Goal: Task Accomplishment & Management: Manage account settings

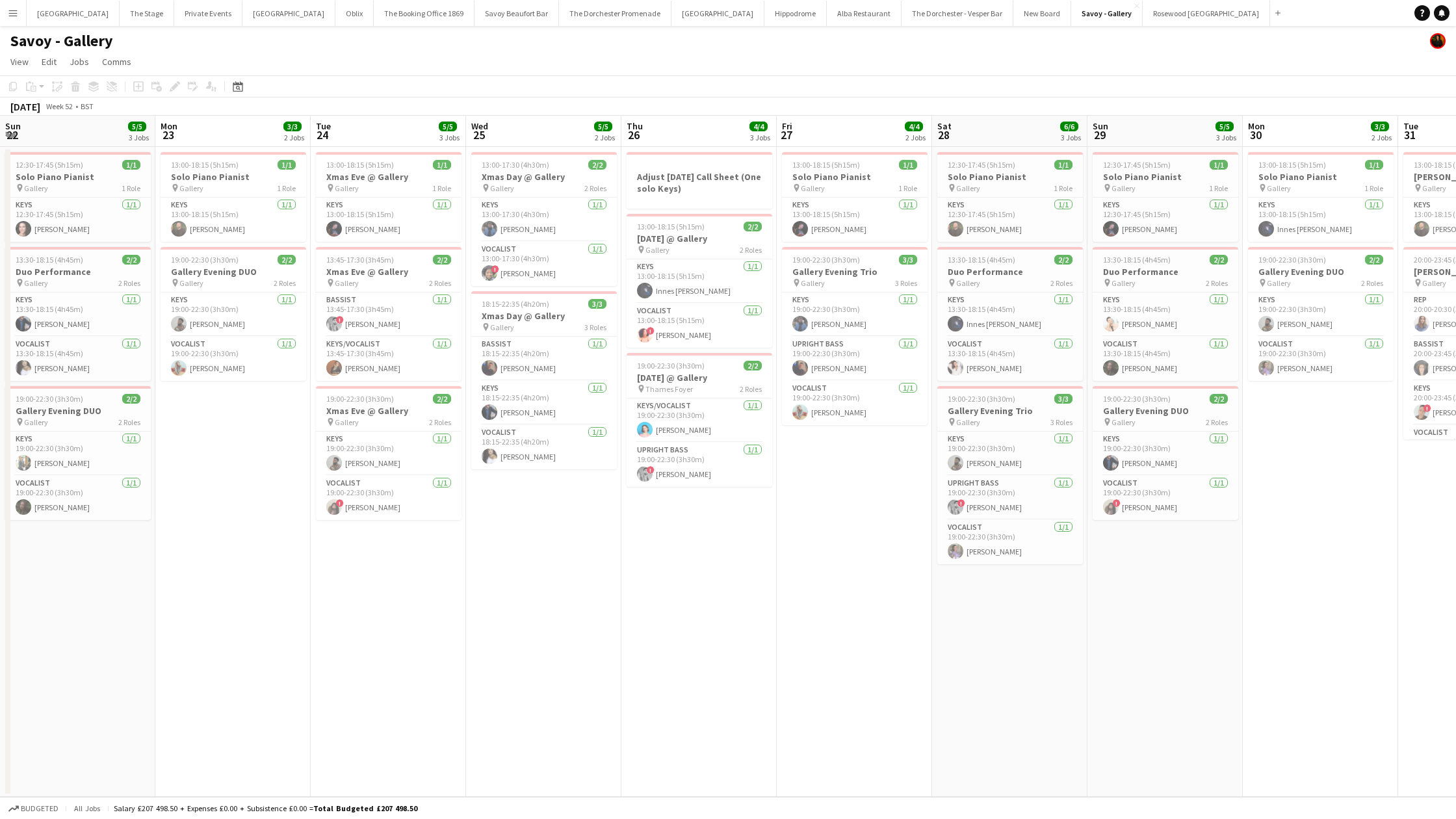
scroll to position [0, 601]
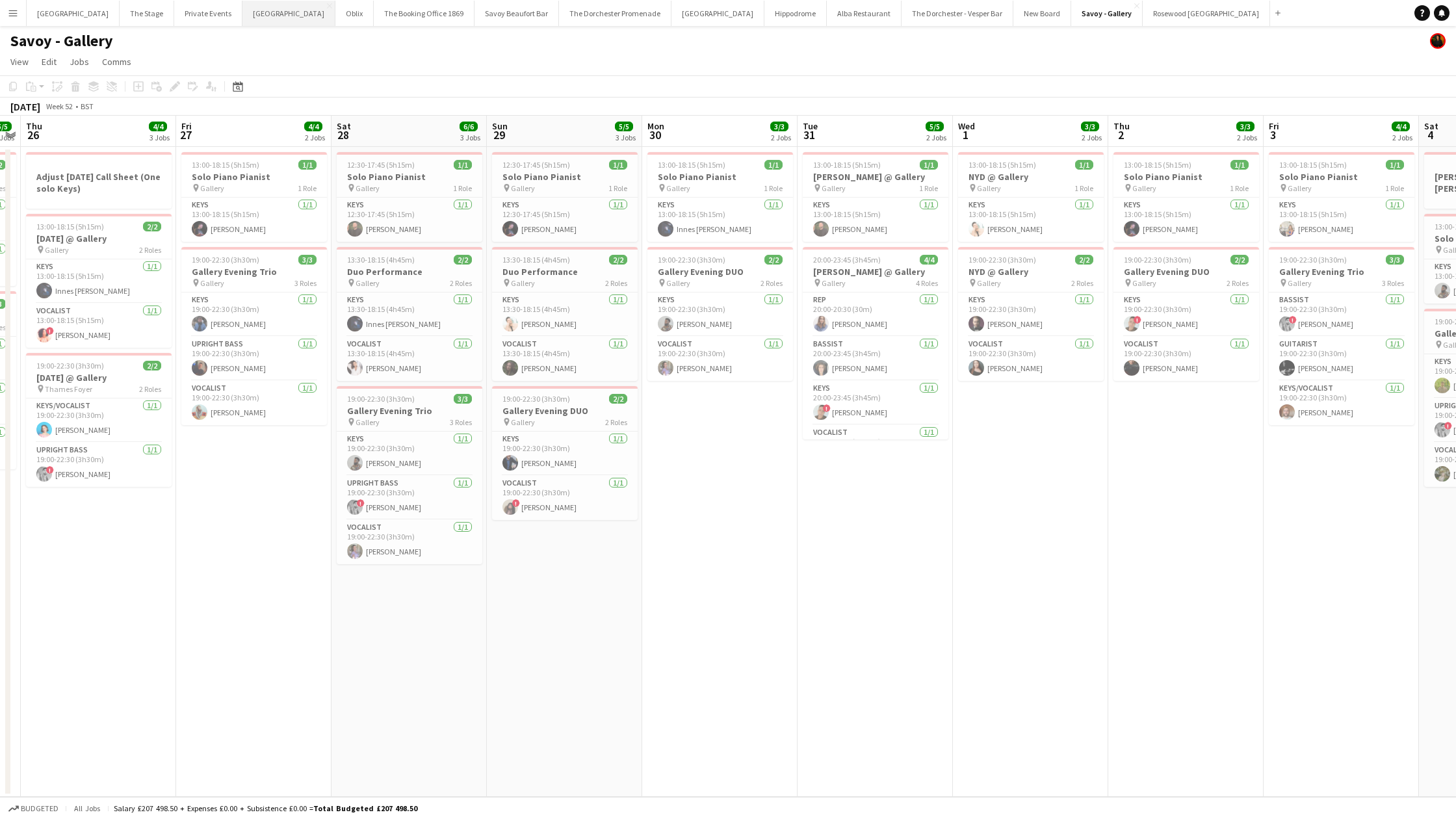
click at [244, 21] on button "Bicester village Close" at bounding box center [289, 14] width 93 height 25
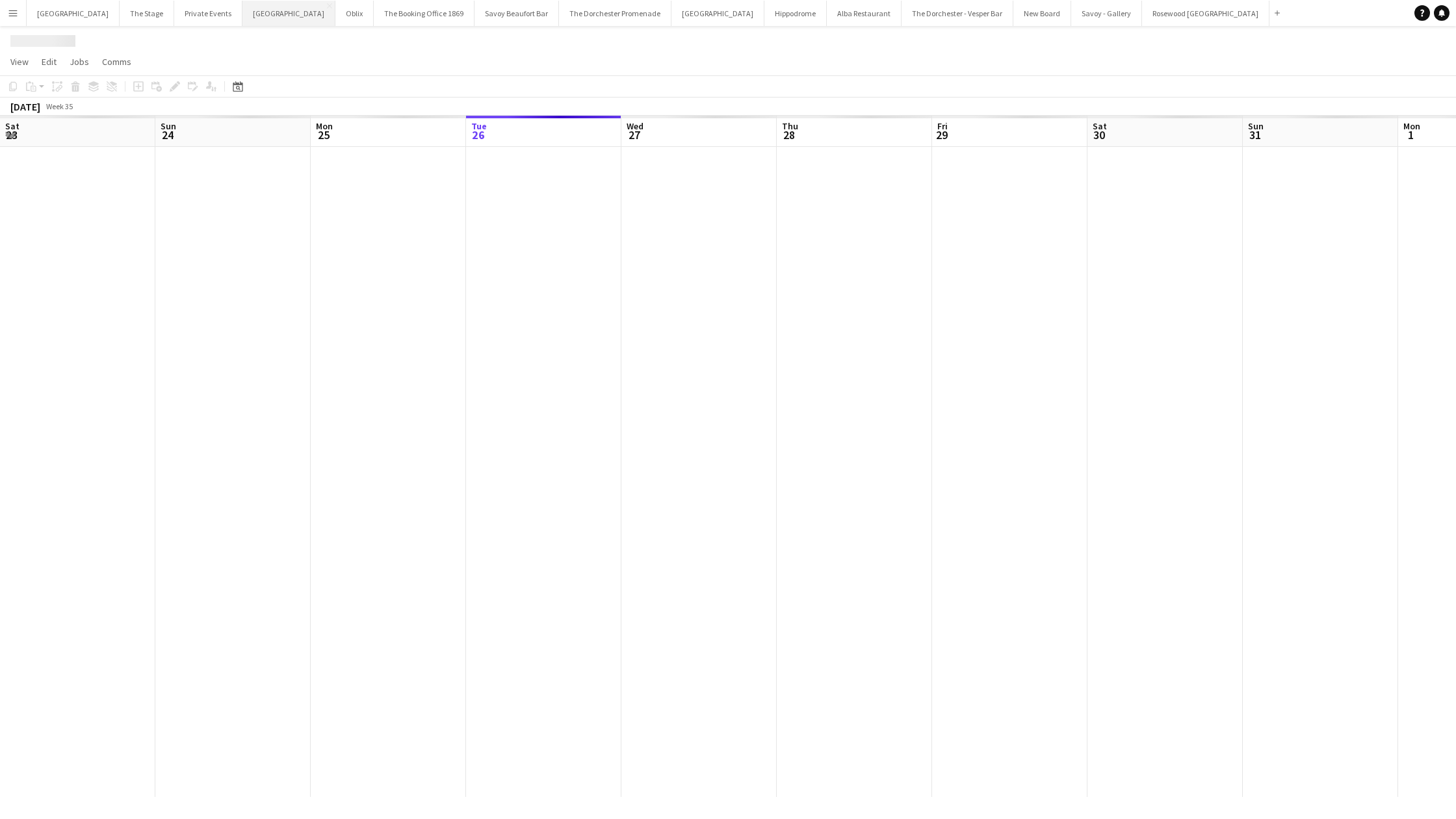
scroll to position [0, 310]
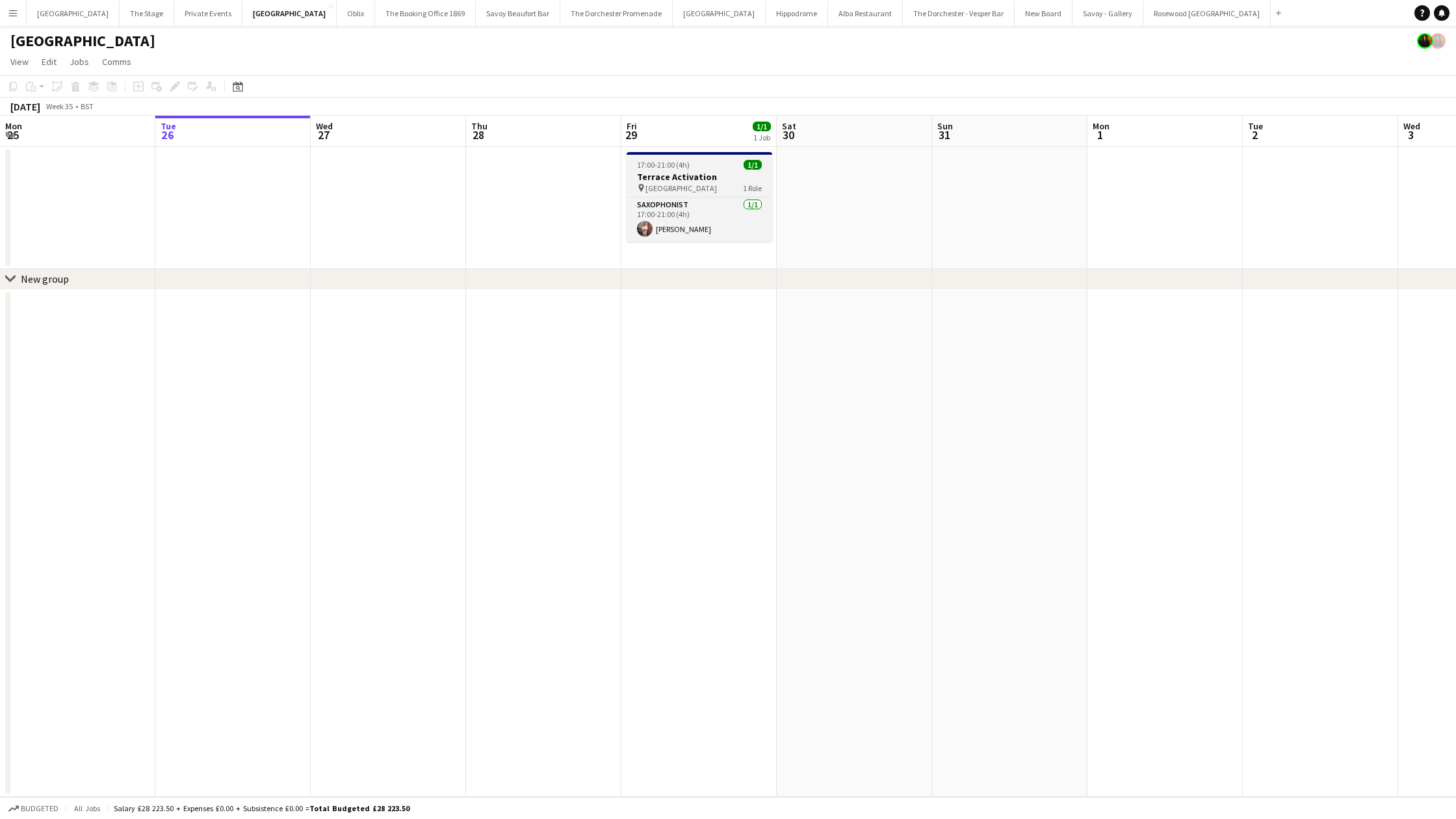
click at [691, 175] on h3 "Terrace Activation" at bounding box center [699, 176] width 146 height 12
click at [172, 87] on icon "Edit" at bounding box center [174, 86] width 10 height 10
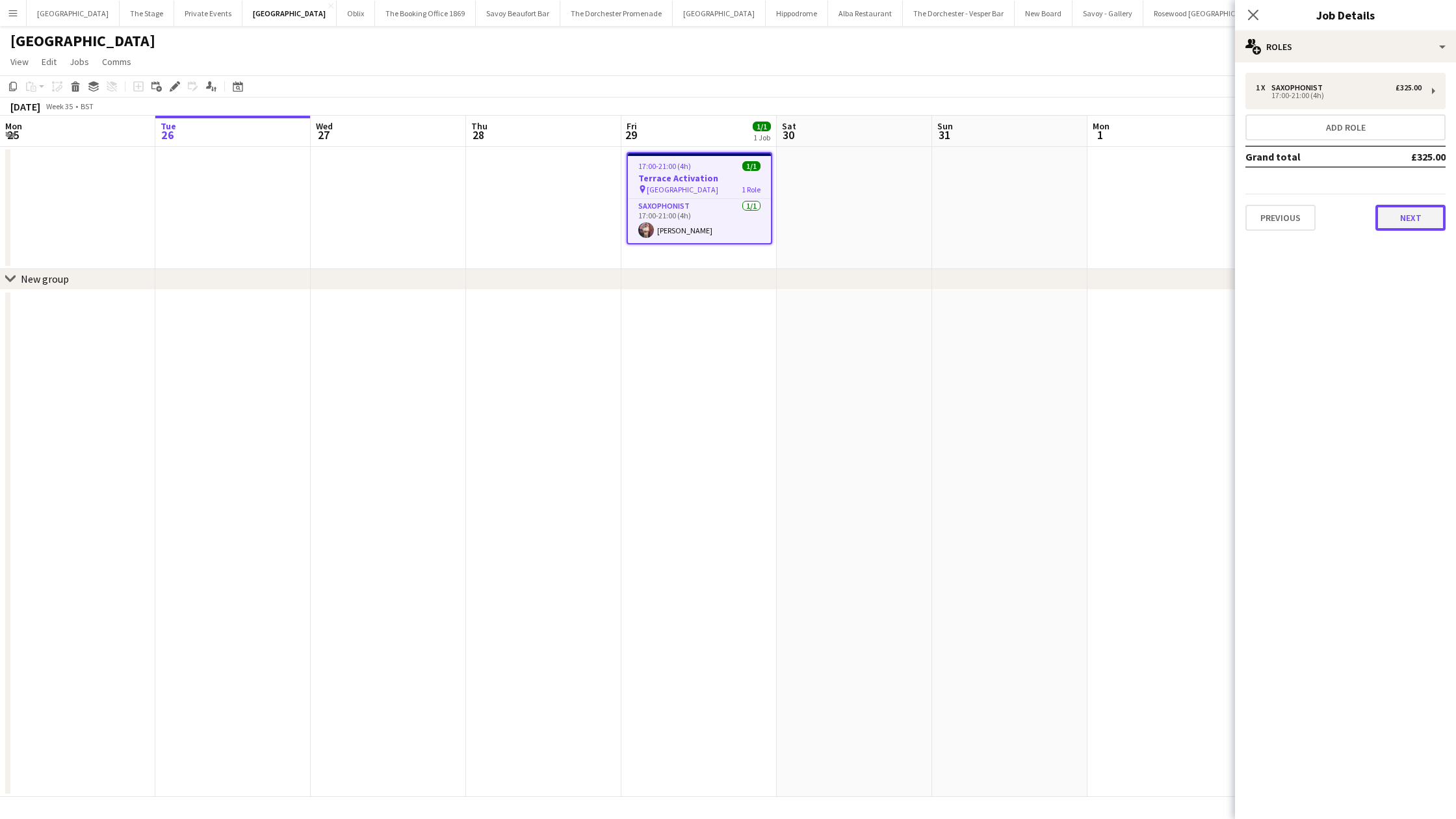
click at [1428, 221] on button "Next" at bounding box center [1411, 217] width 71 height 26
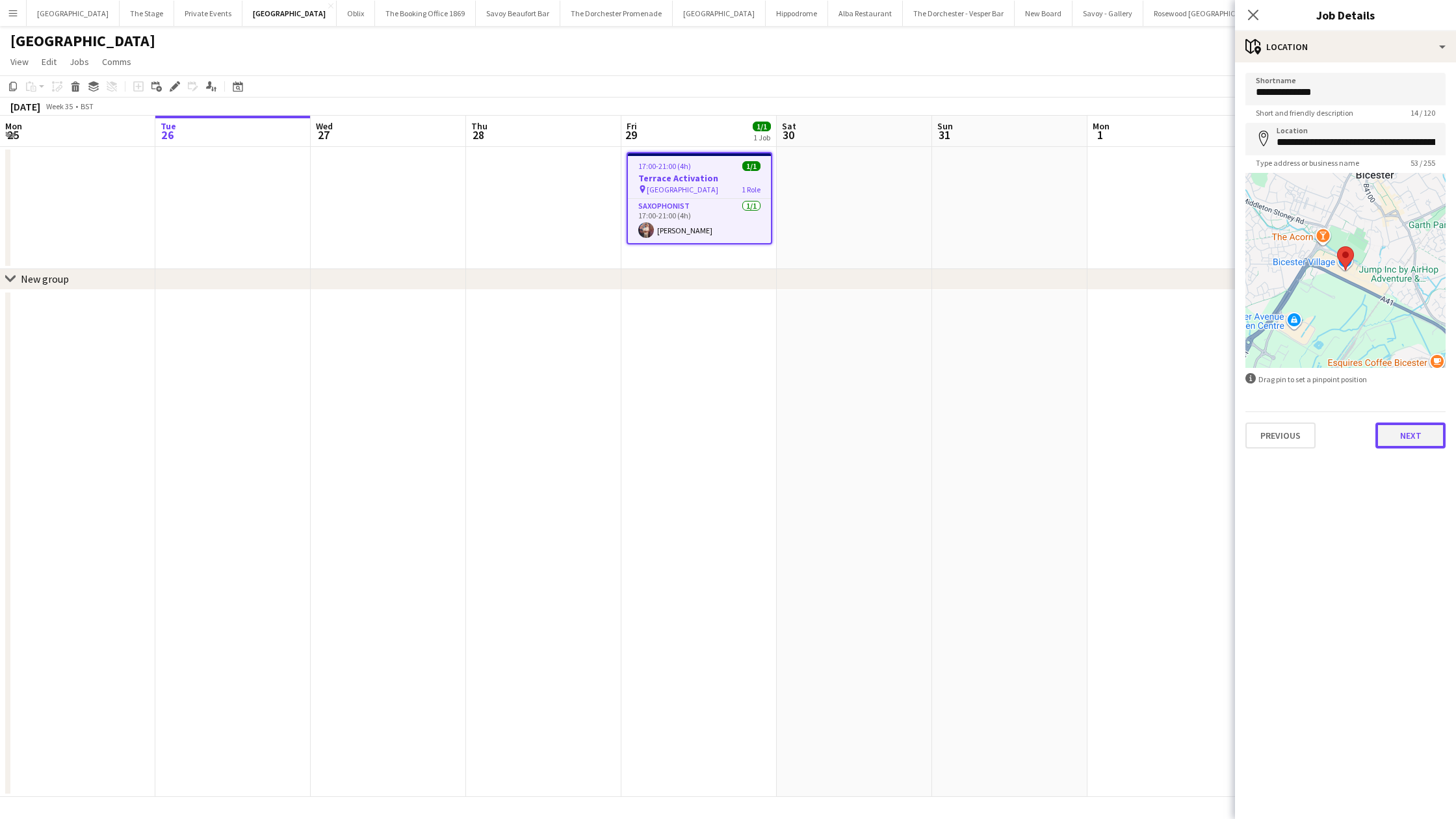
click at [1404, 441] on button "Next" at bounding box center [1411, 435] width 71 height 26
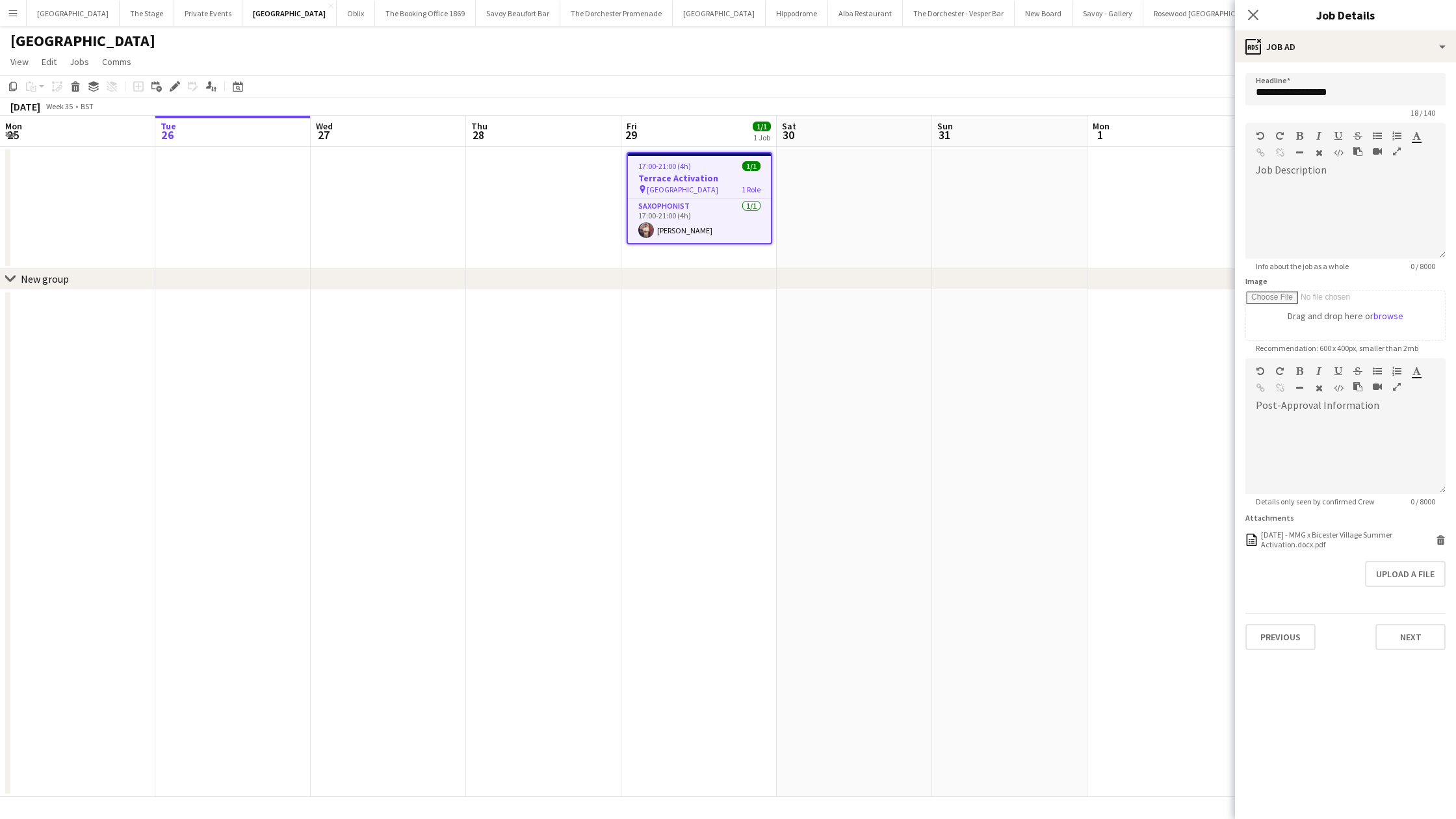
click at [676, 557] on app-date-cell at bounding box center [699, 543] width 156 height 508
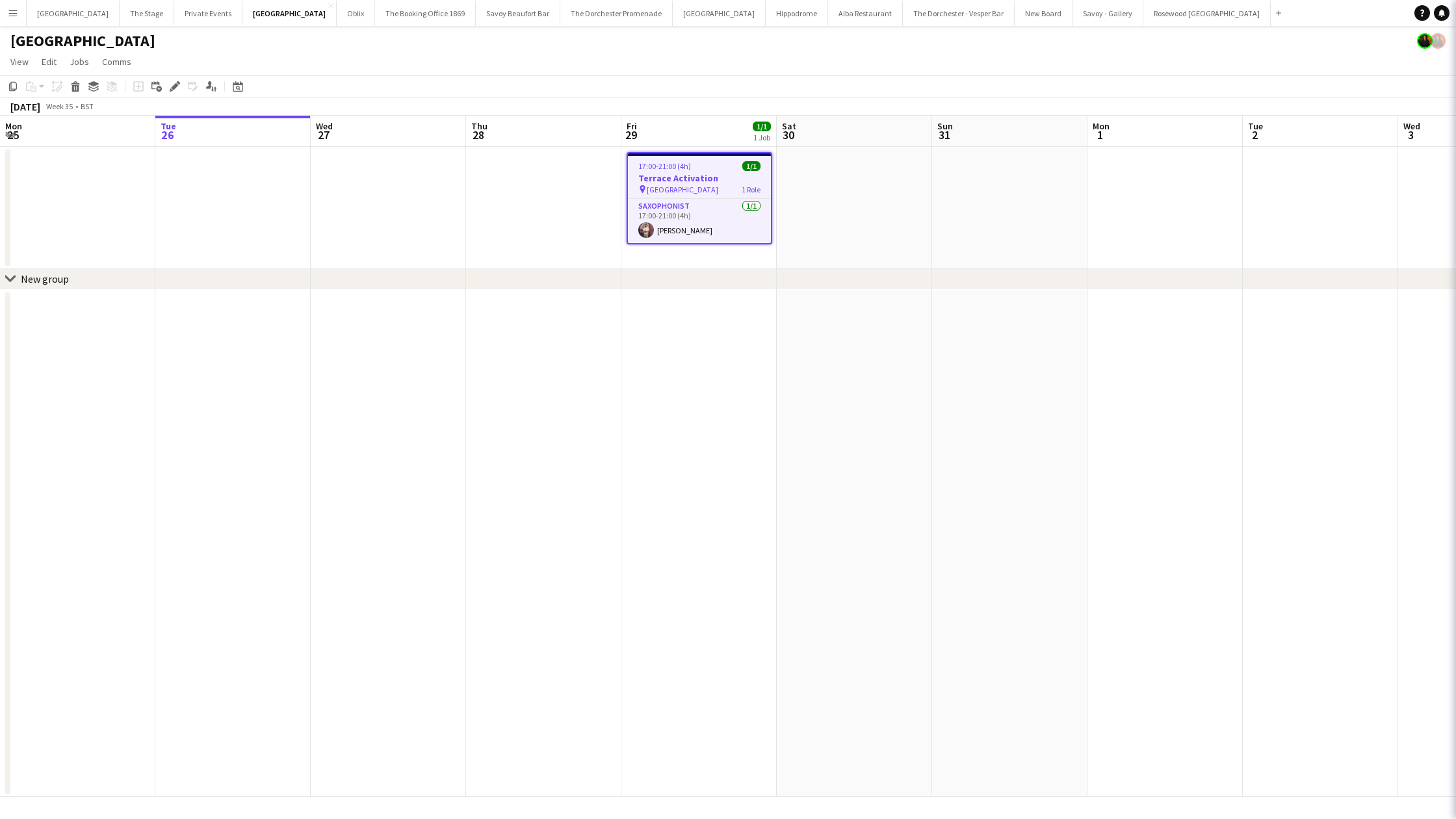
scroll to position [0, 312]
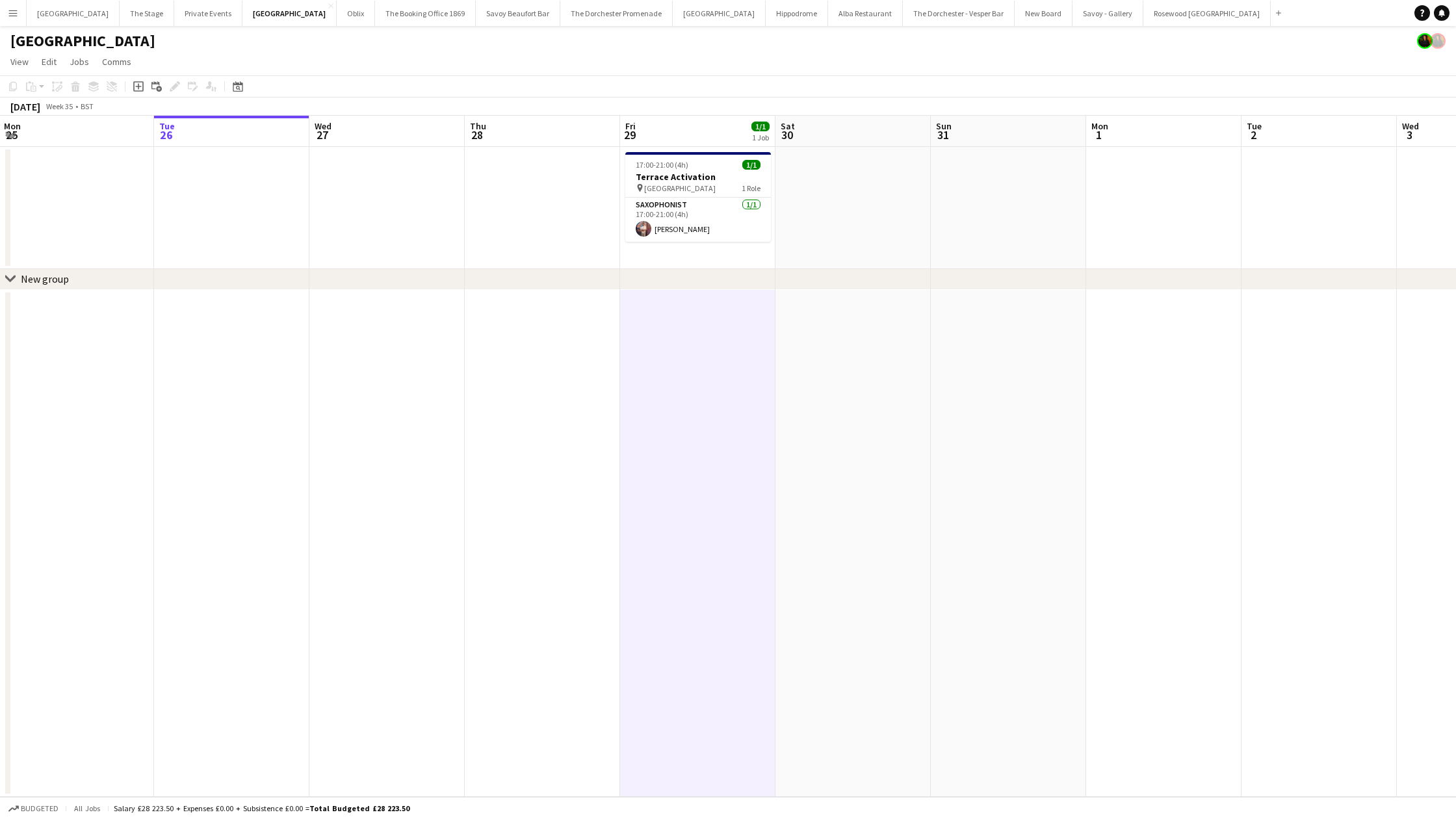
click at [366, 312] on app-date-cell at bounding box center [387, 543] width 156 height 508
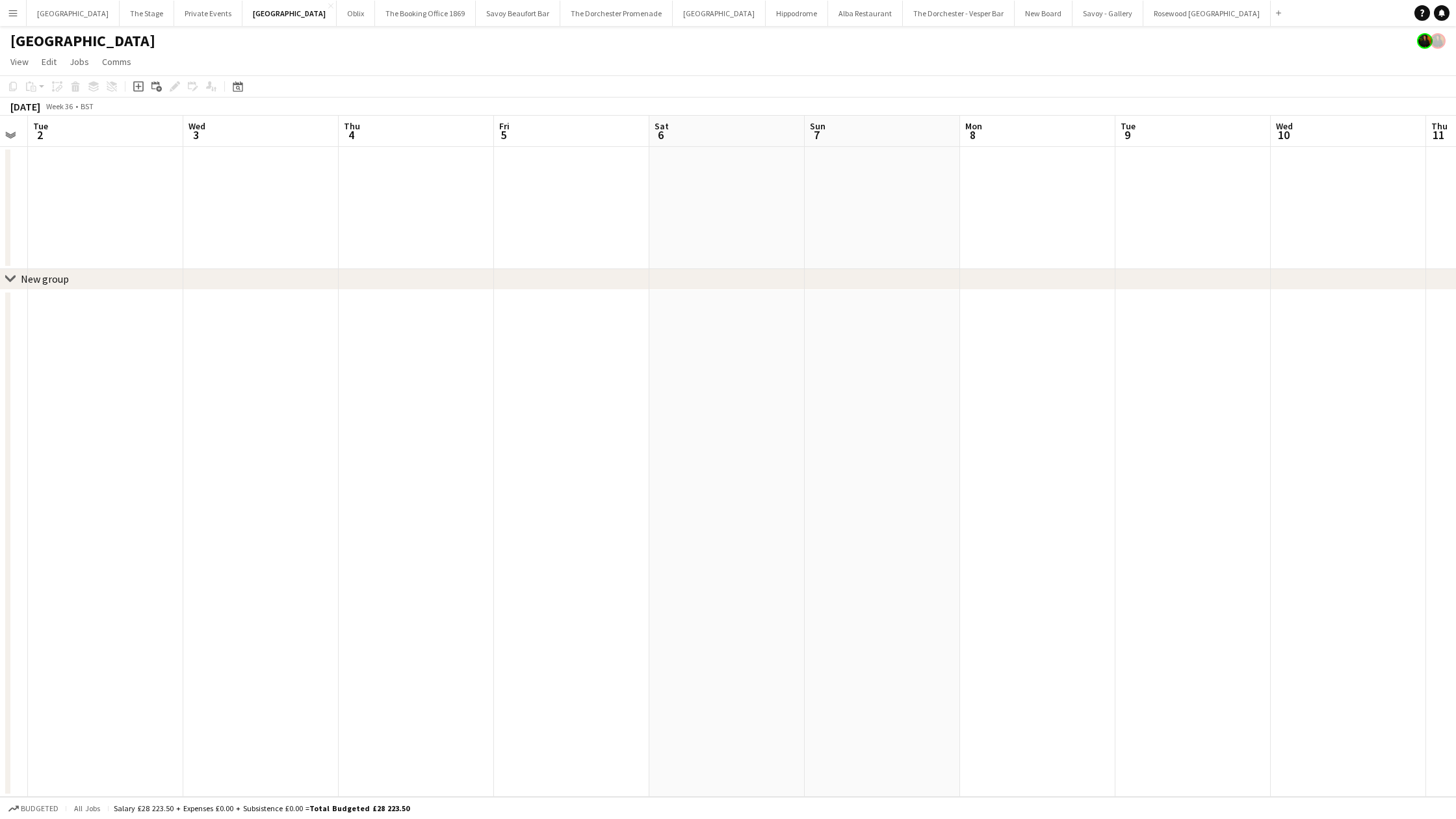
scroll to position [0, 435]
click at [726, 221] on app-date-cell at bounding box center [730, 207] width 156 height 122
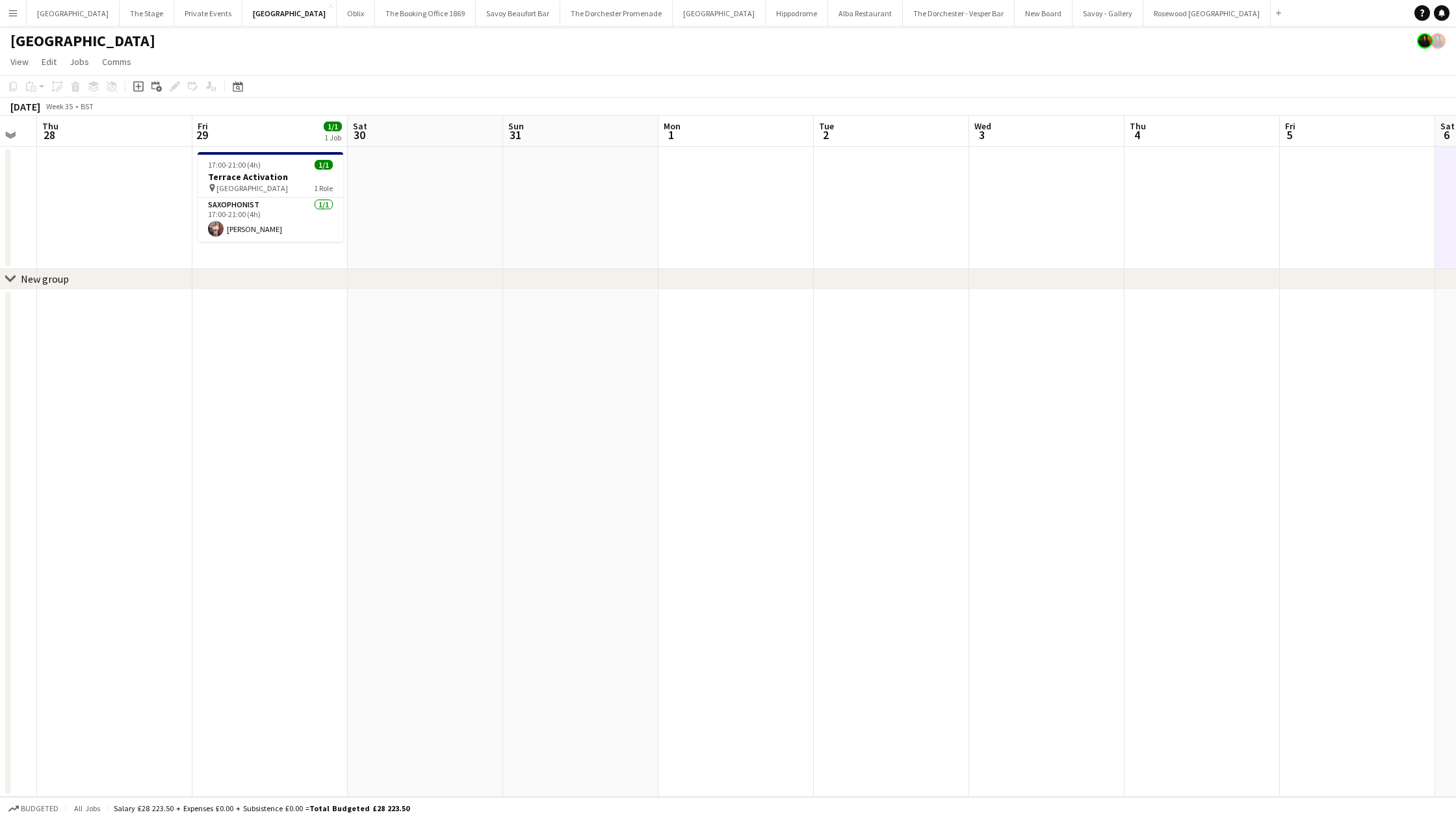
scroll to position [0, 273]
click at [18, 17] on button "Menu" at bounding box center [13, 13] width 26 height 26
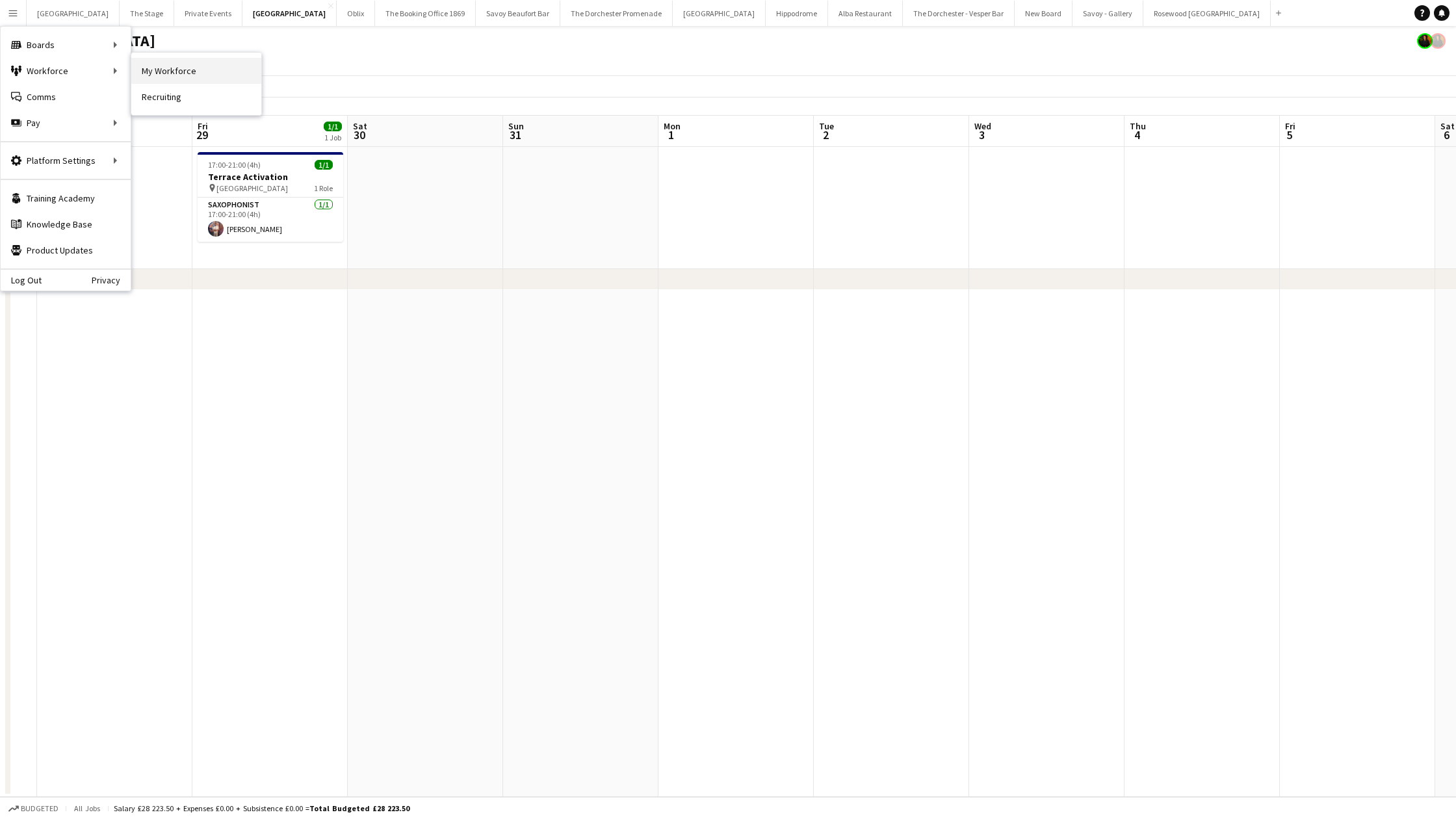
click at [144, 72] on link "My Workforce" at bounding box center [196, 71] width 130 height 26
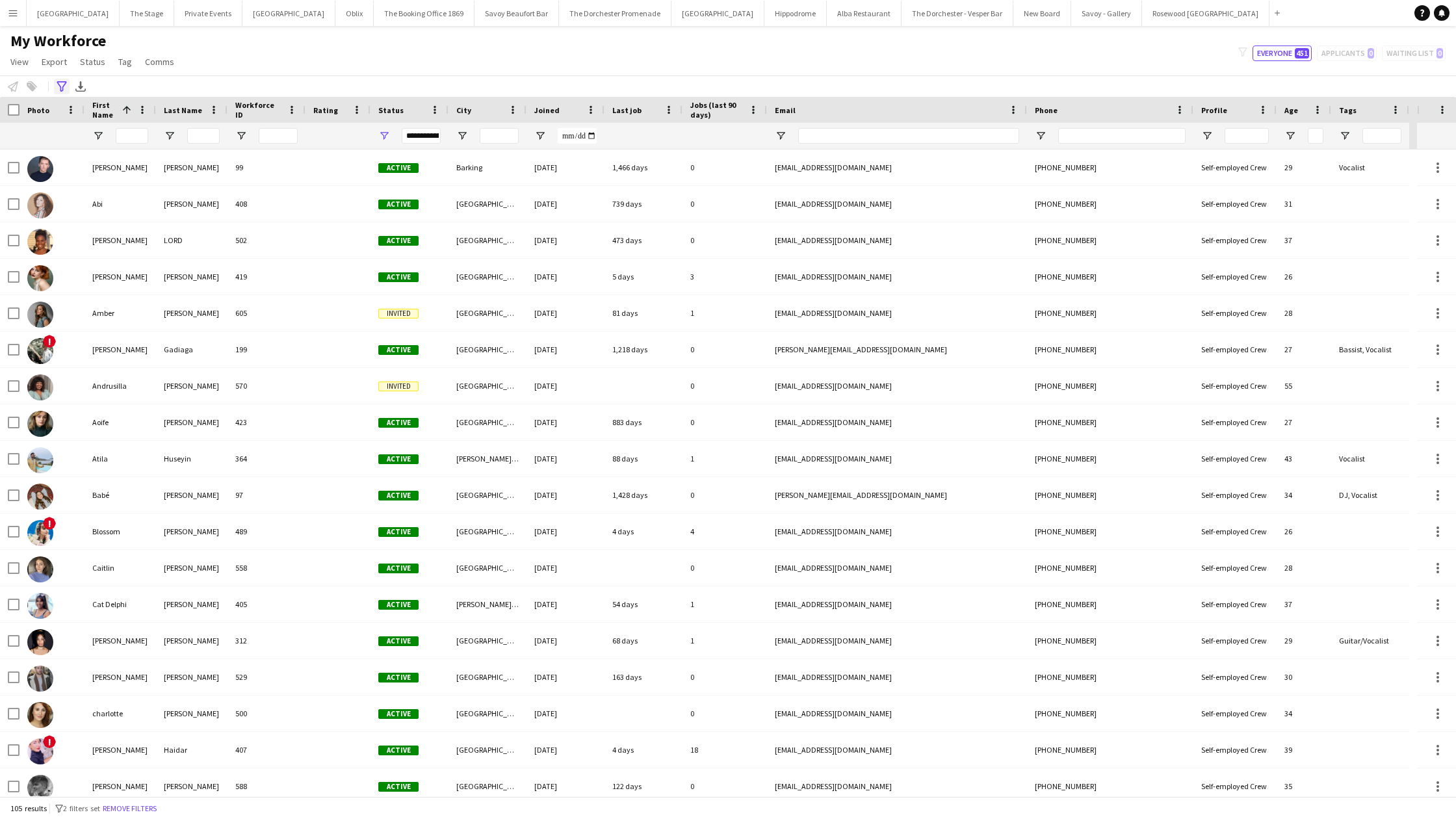
click at [61, 88] on icon at bounding box center [61, 86] width 10 height 10
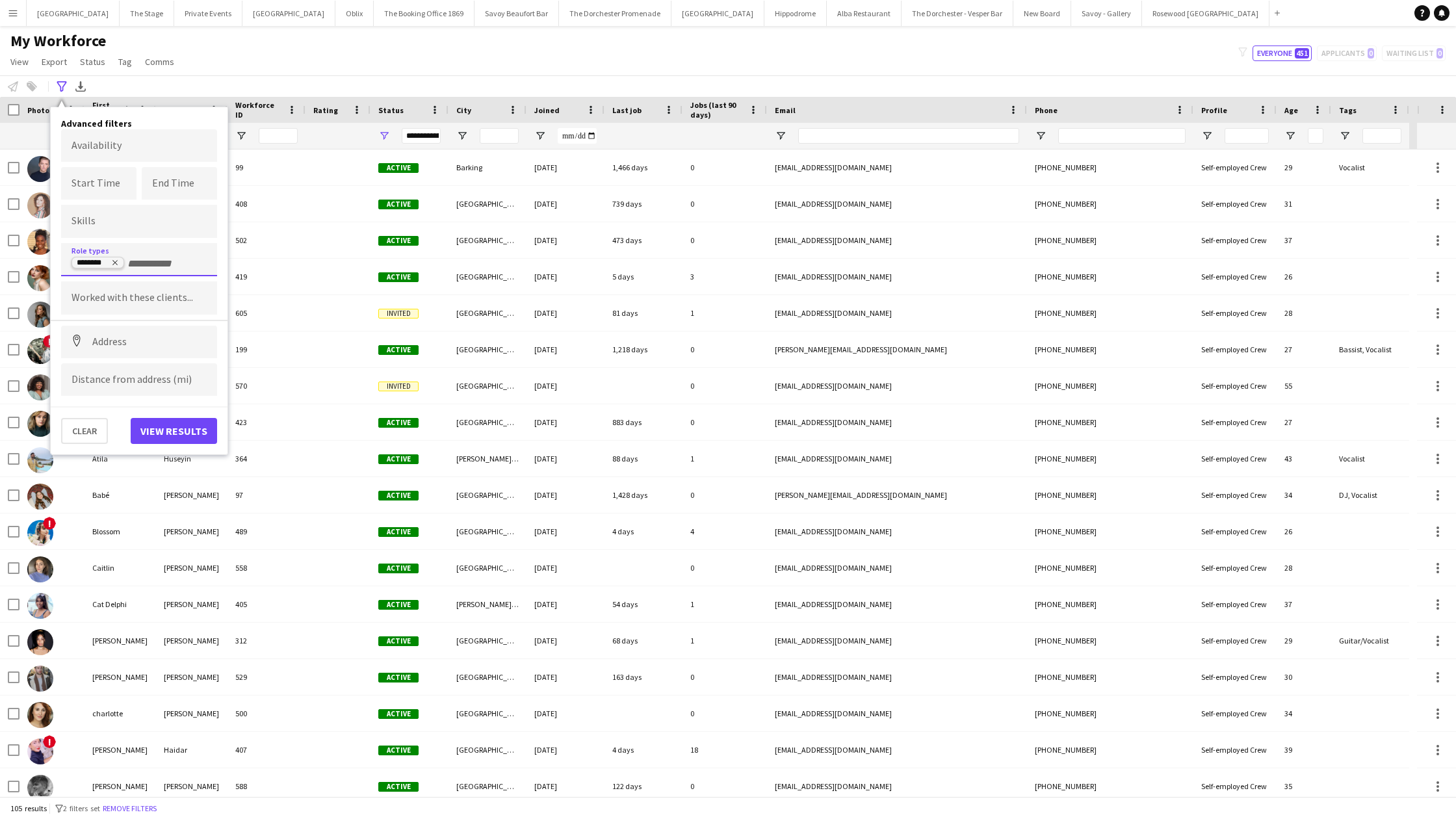
click at [114, 262] on icon "Remove tag" at bounding box center [115, 262] width 8 height 8
type input "**"
click at [124, 294] on div "DJ" at bounding box center [139, 296] width 156 height 31
click at [158, 434] on button "View results" at bounding box center [174, 431] width 87 height 26
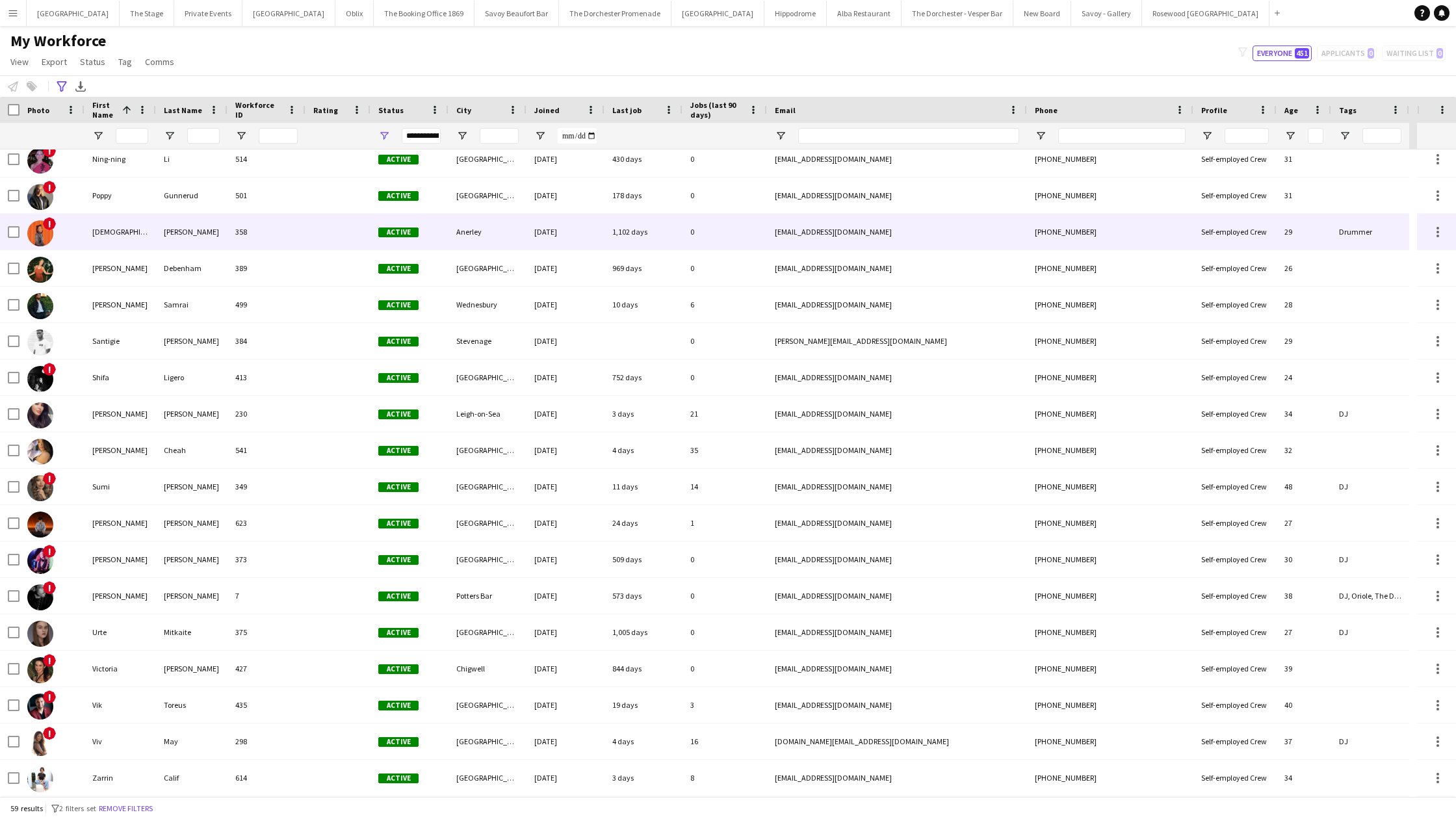
scroll to position [1501, 0]
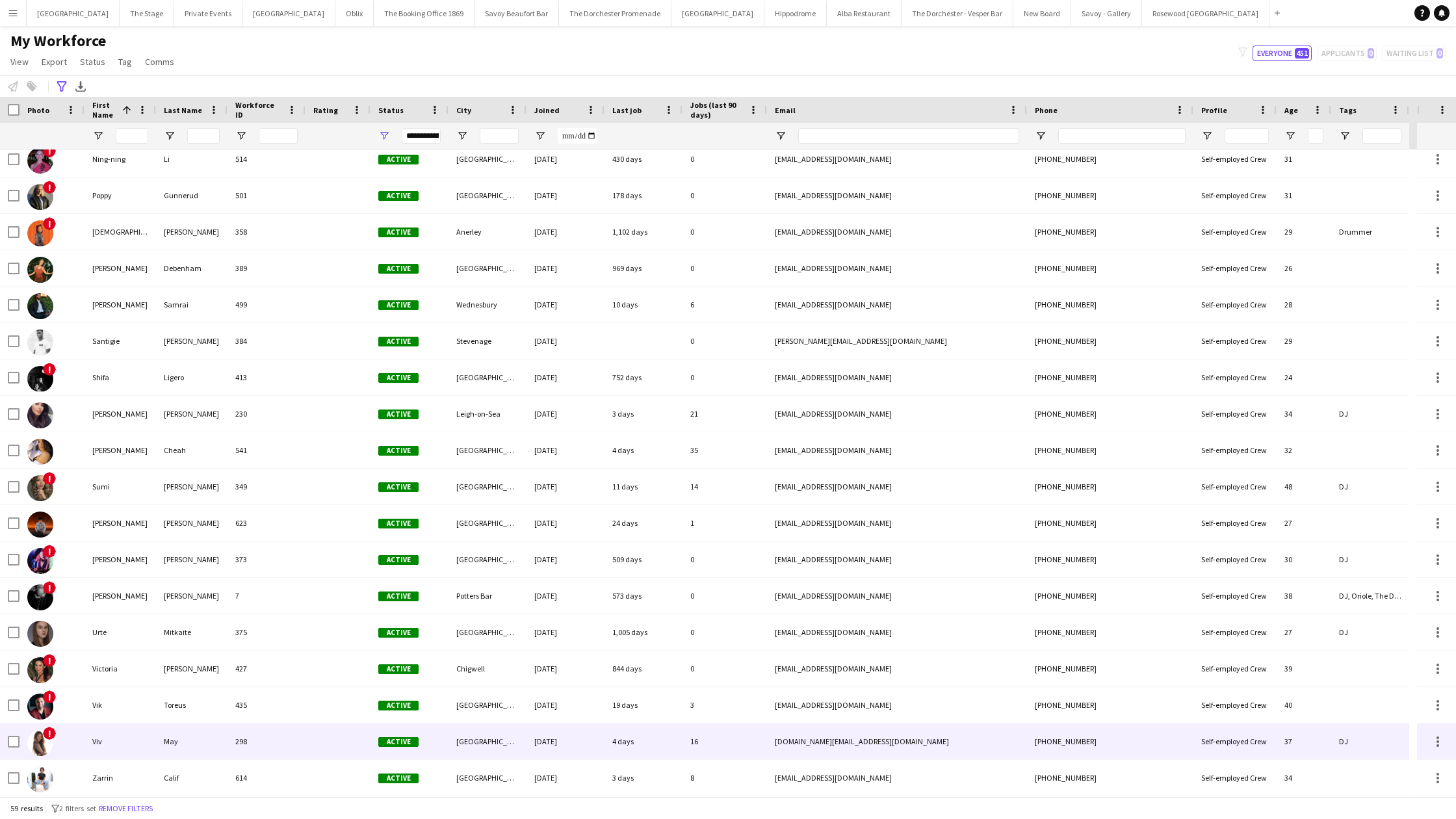
click at [261, 733] on div "298" at bounding box center [266, 741] width 78 height 36
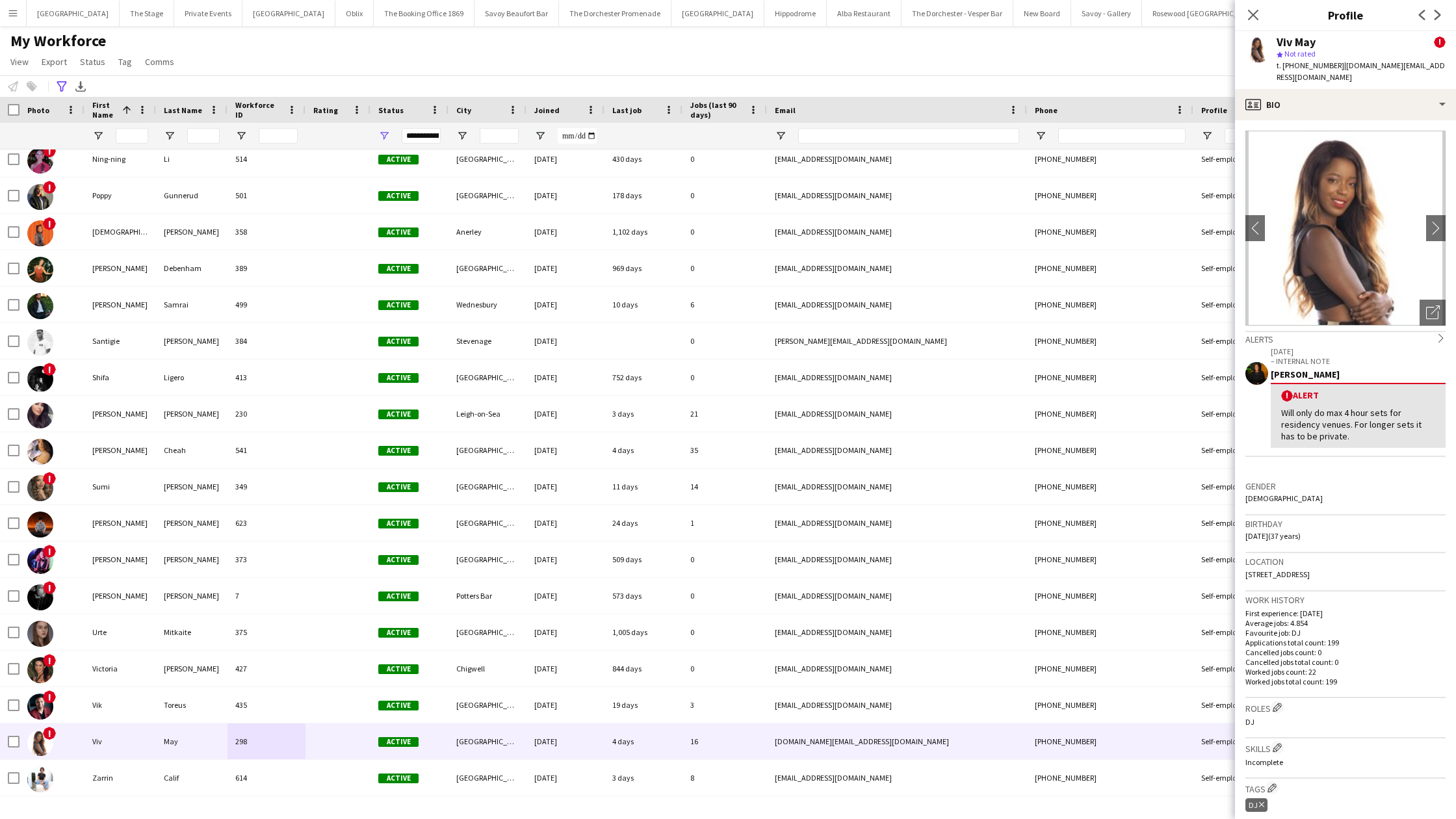
drag, startPoint x: 1332, startPoint y: 67, endPoint x: 1284, endPoint y: 67, distance: 48.0
click at [1284, 67] on span "t. [PHONE_NUMBER]" at bounding box center [1310, 65] width 68 height 10
copy span "[PHONE_NUMBER]"
click at [243, 20] on button "Bicester village Close" at bounding box center [289, 14] width 93 height 25
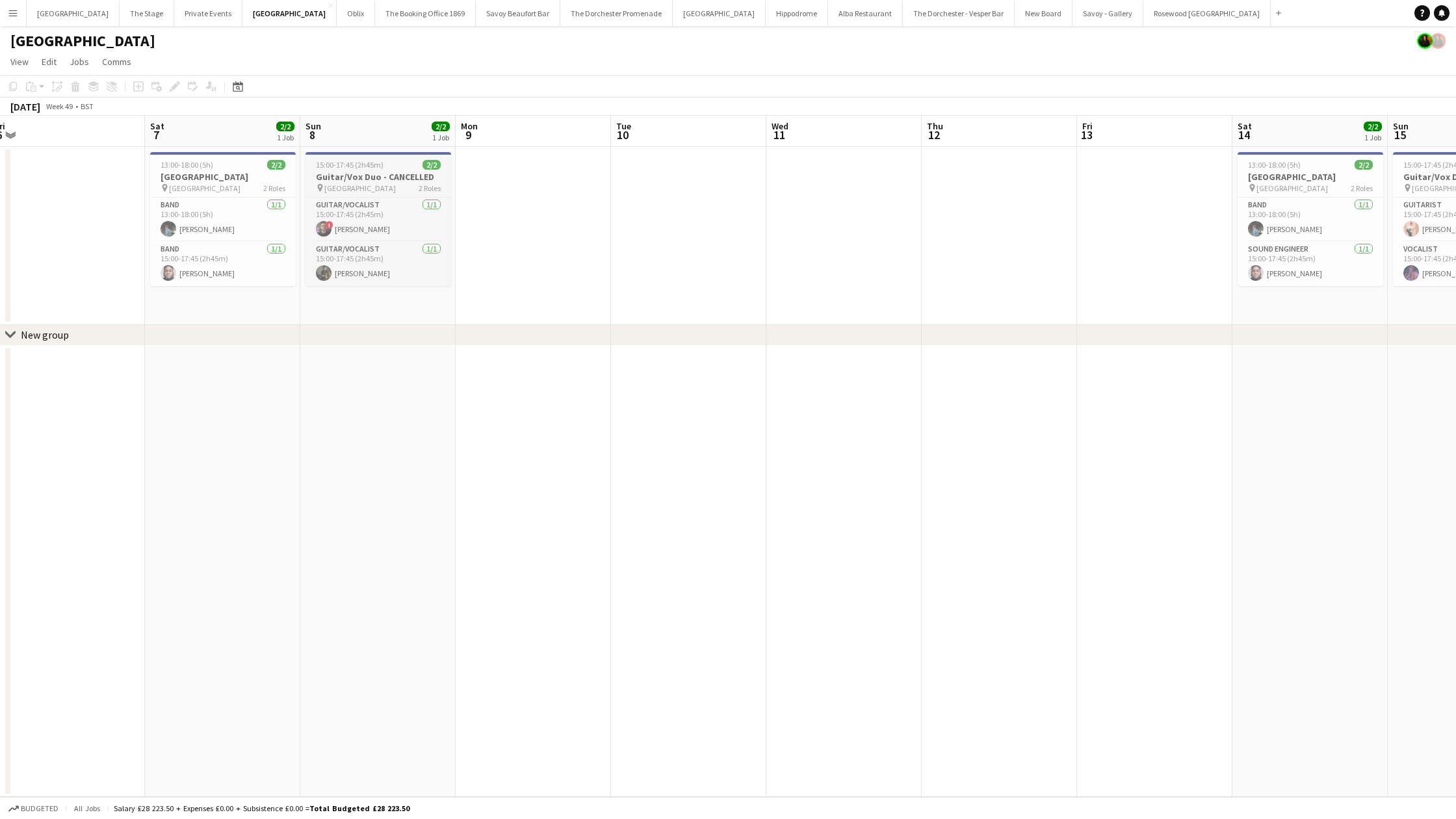
click at [421, 167] on div "15:00-17:45 (2h45m) 2/2" at bounding box center [378, 165] width 146 height 10
click at [169, 85] on icon "Edit" at bounding box center [174, 86] width 10 height 10
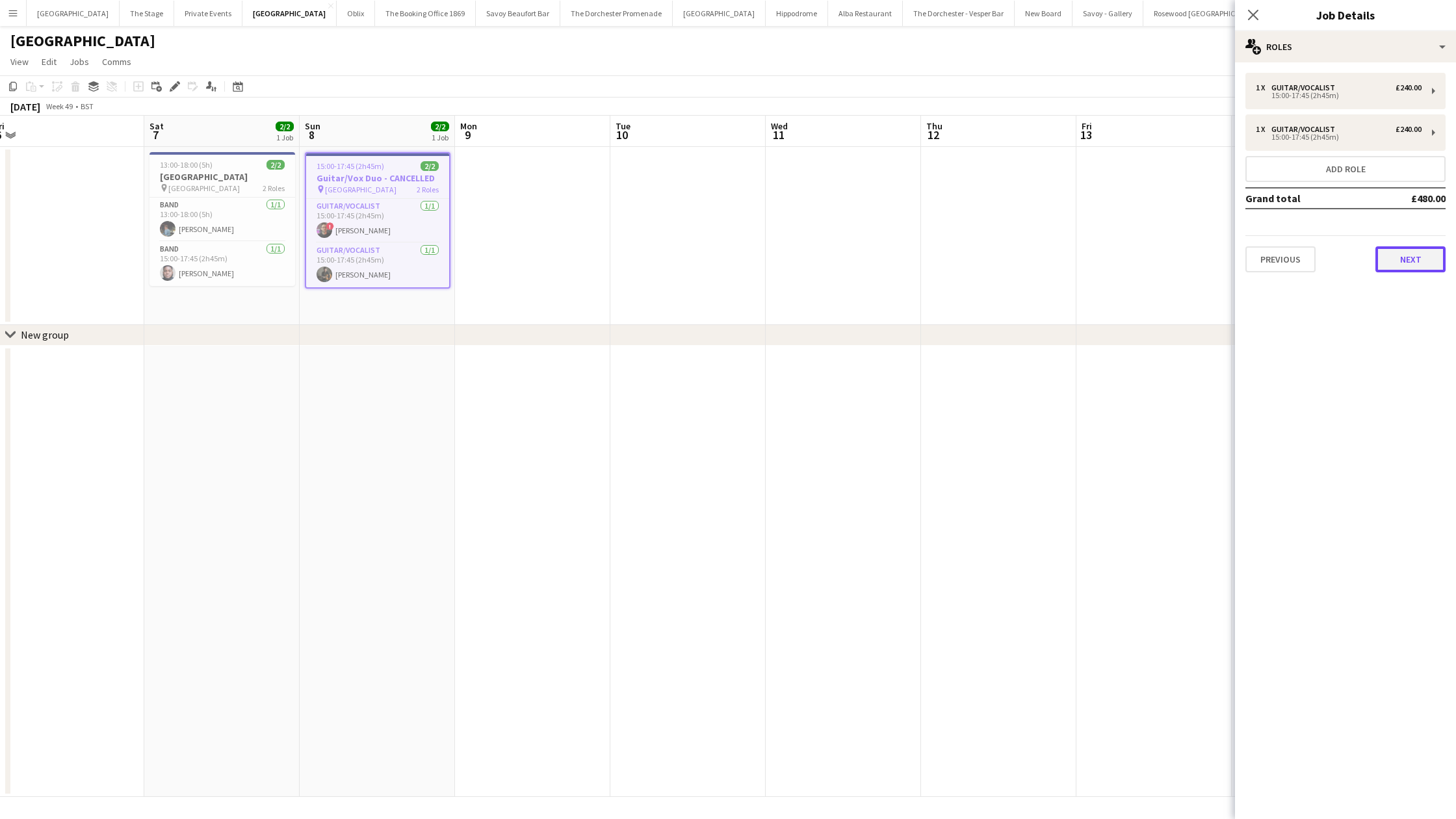
click at [1409, 265] on button "Next" at bounding box center [1411, 259] width 71 height 26
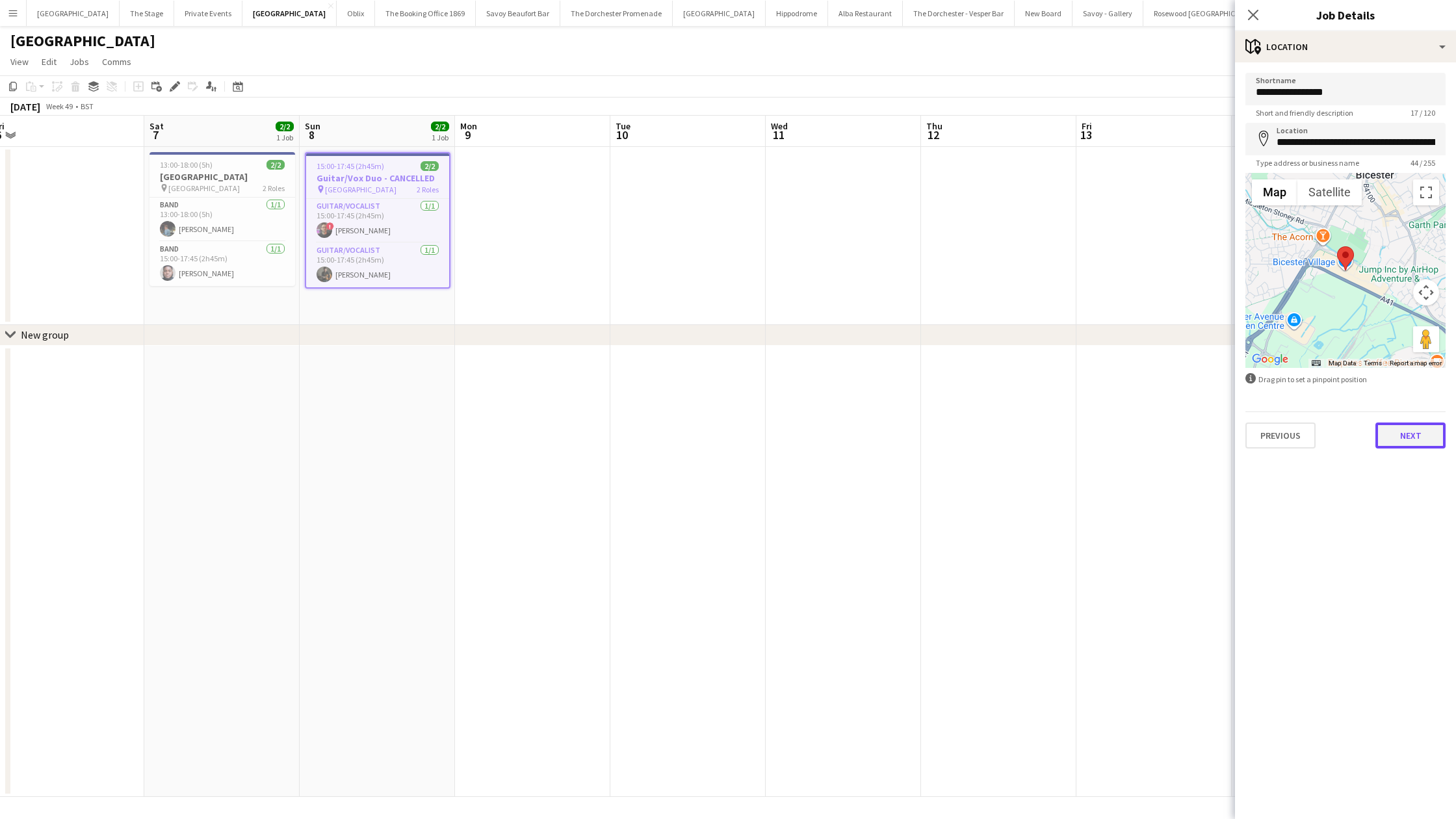
click at [1385, 431] on button "Next" at bounding box center [1411, 435] width 71 height 26
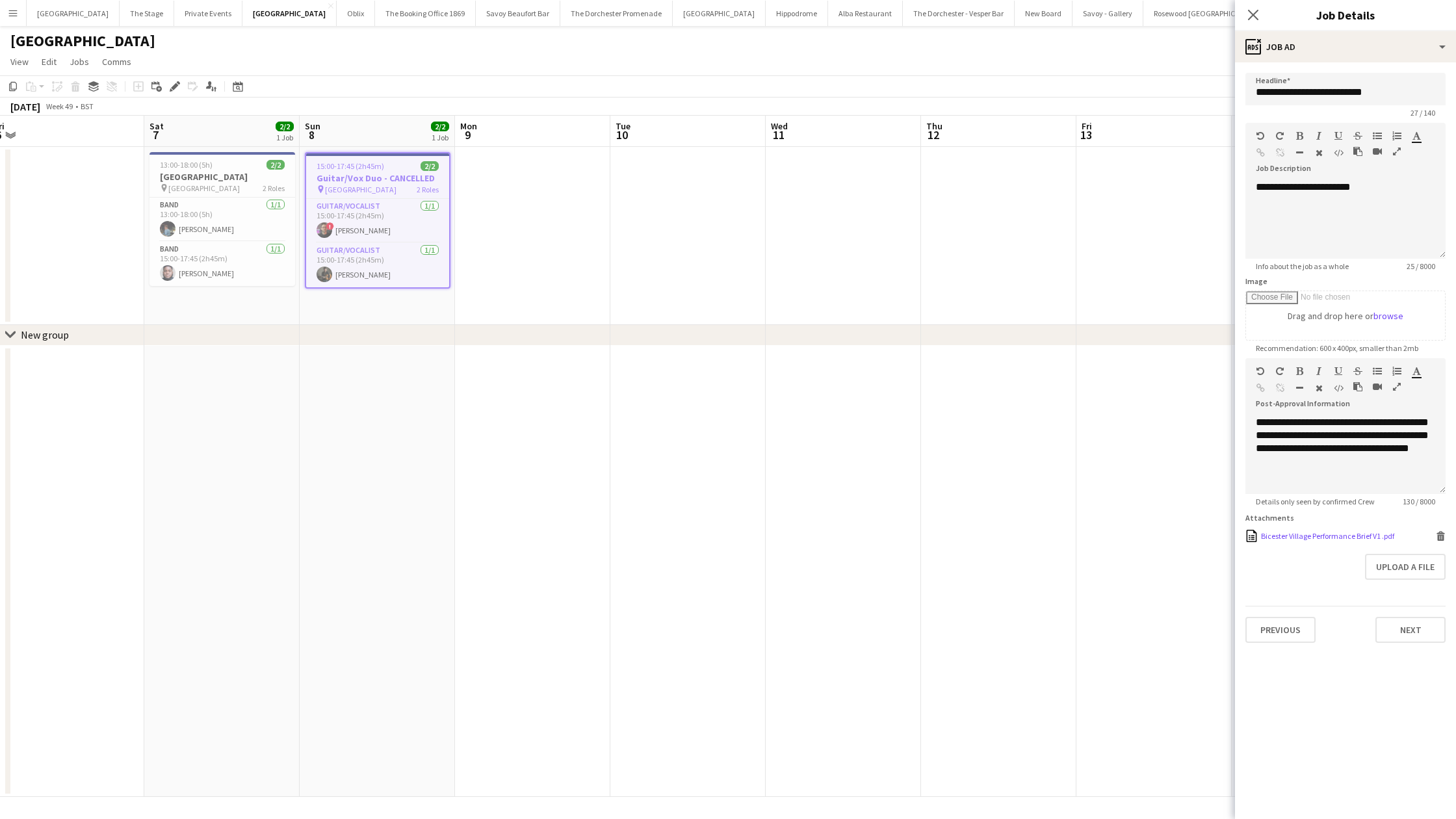
click at [1270, 538] on div "Bicester Village Performance Brief V1 .pdf" at bounding box center [1328, 536] width 133 height 10
click at [295, 477] on app-date-cell at bounding box center [222, 571] width 156 height 452
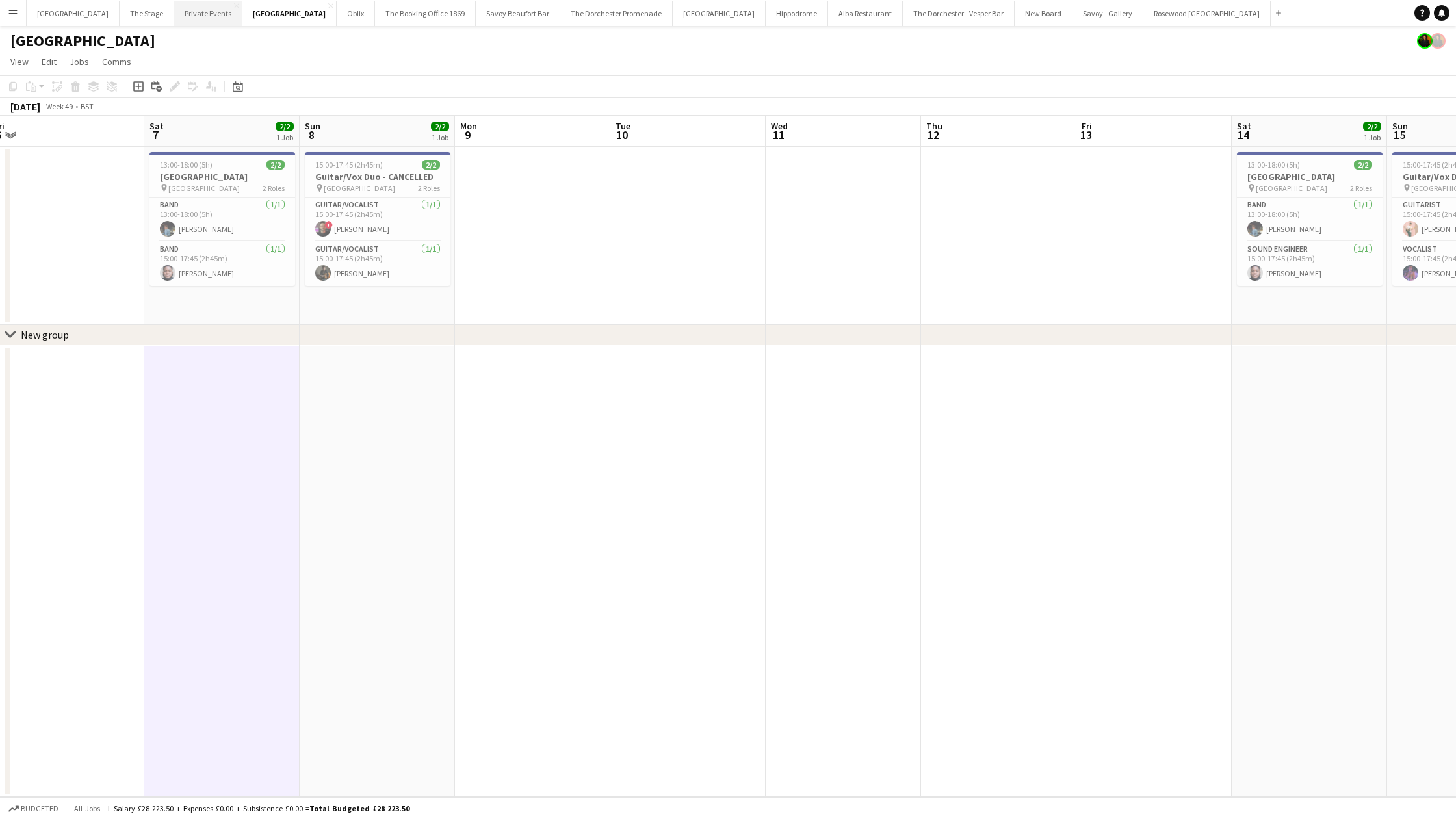
click at [184, 11] on button "Private Events Close" at bounding box center [208, 14] width 68 height 25
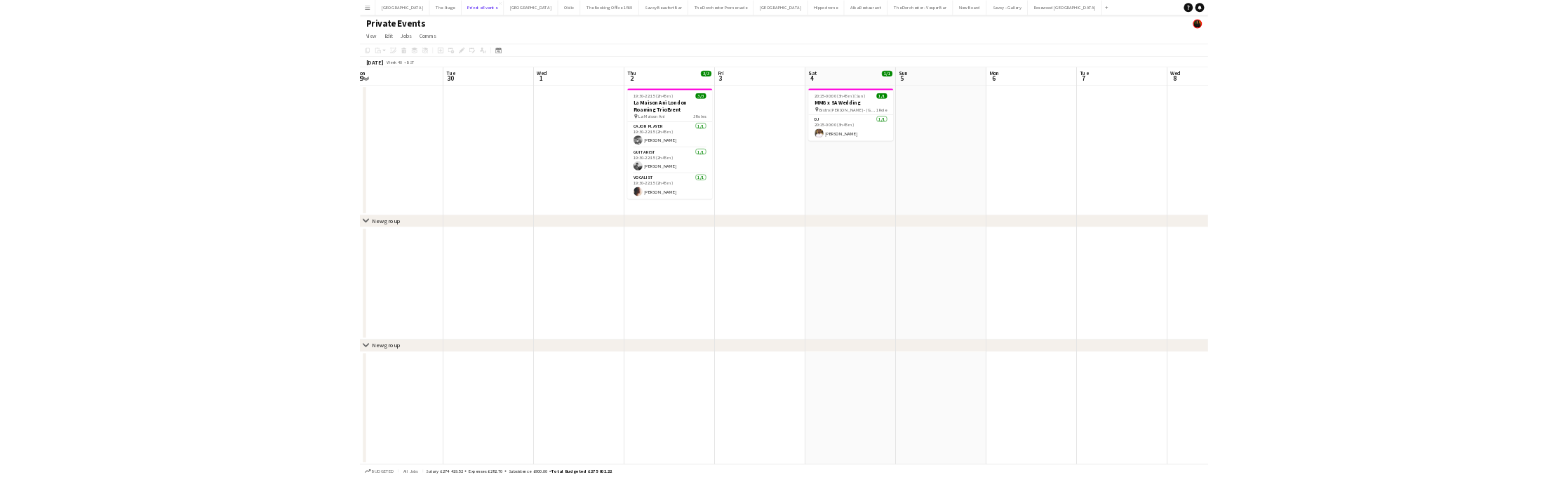
scroll to position [0, 354]
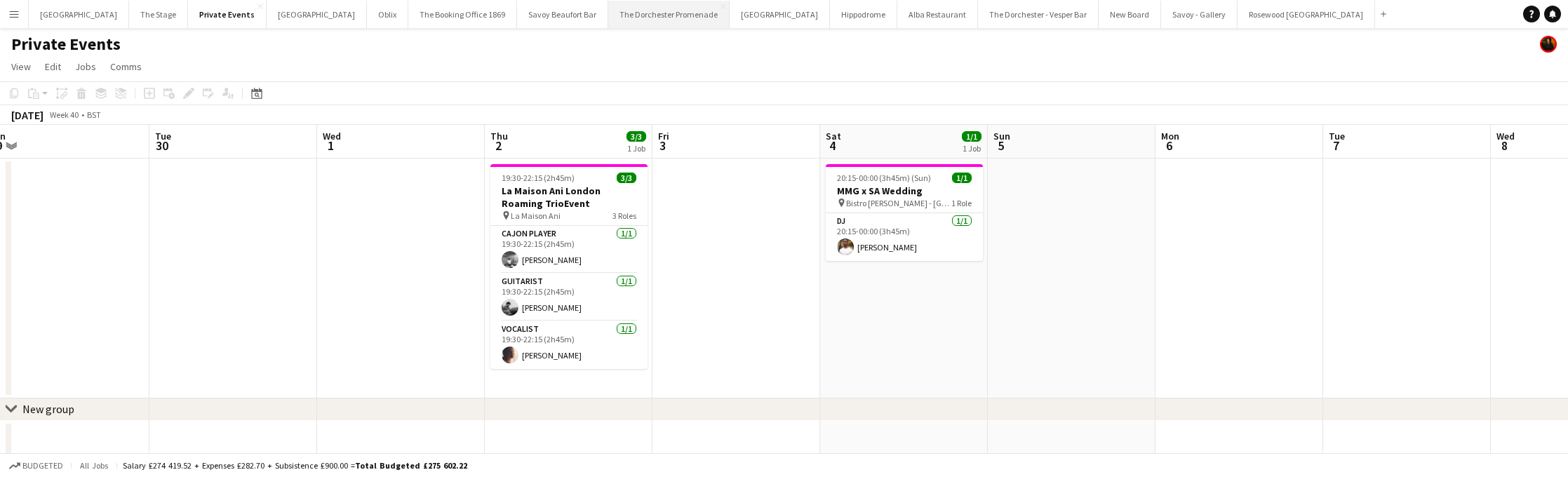
click at [634, 24] on button "The Dorchester Promenade Close" at bounding box center [669, 15] width 121 height 27
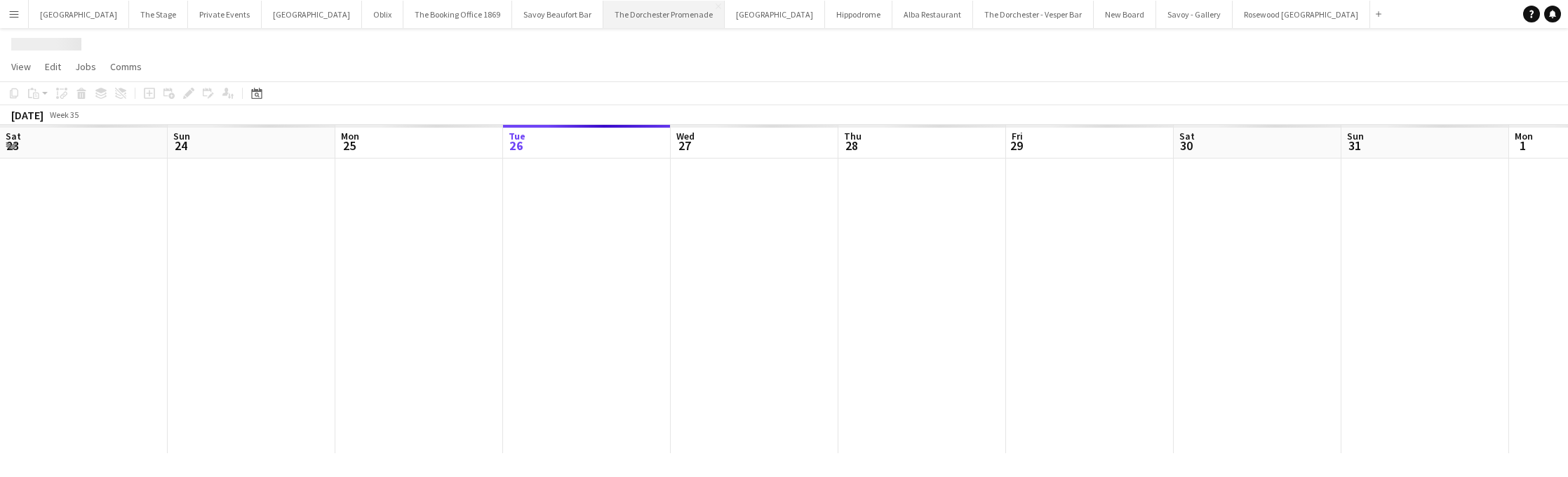
scroll to position [0, 335]
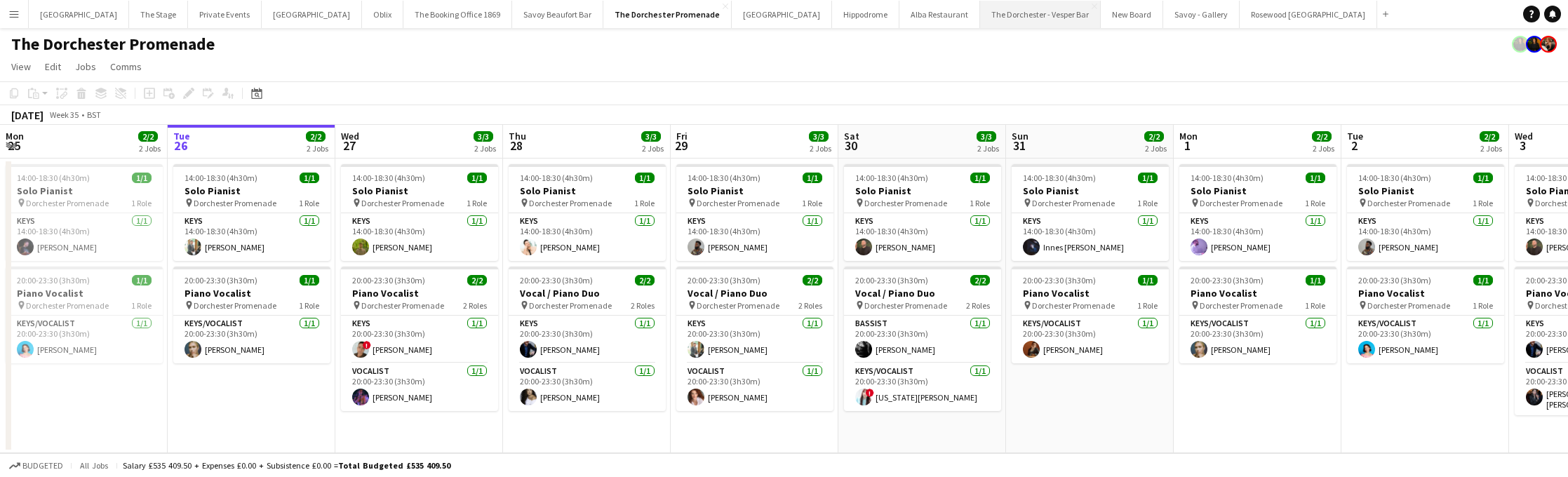
click at [980, 4] on button "The Dorchester - Vesper Bar Close" at bounding box center [1040, 15] width 121 height 27
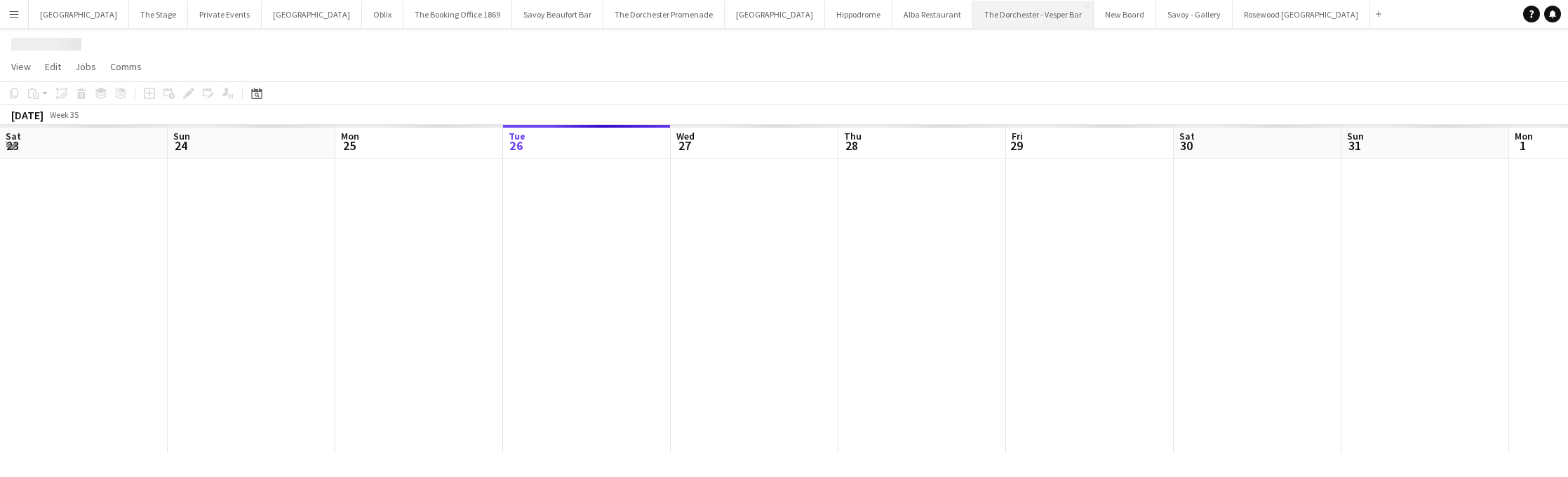
scroll to position [0, 335]
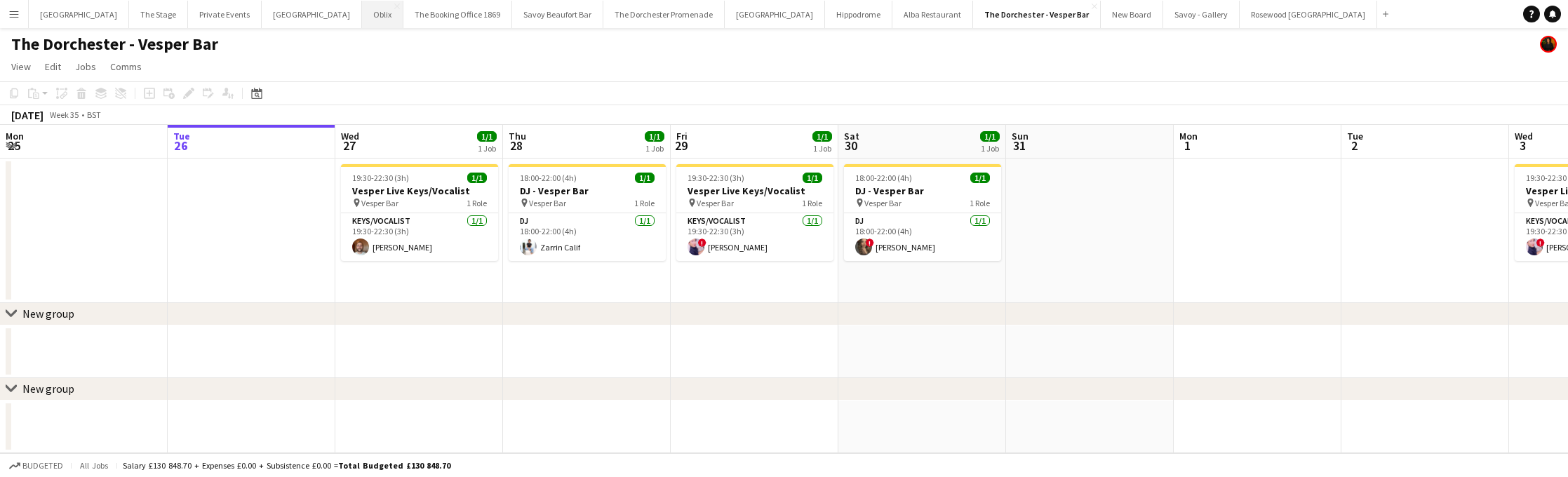
click at [362, 16] on button "Oblix Close" at bounding box center [383, 15] width 41 height 27
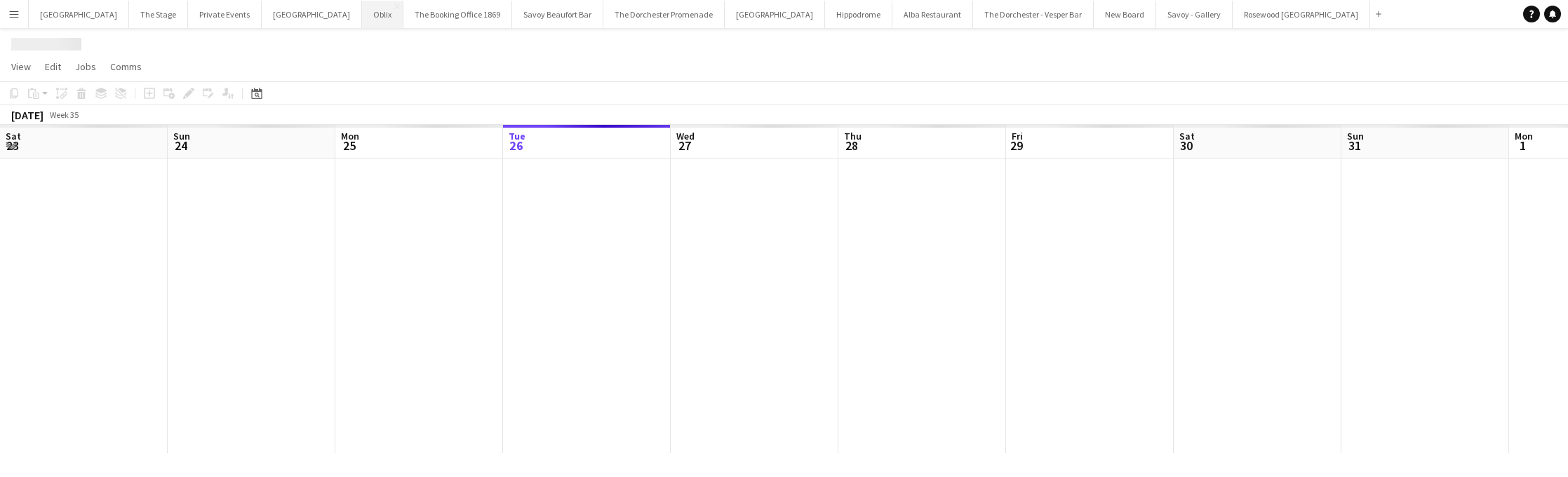
scroll to position [0, 335]
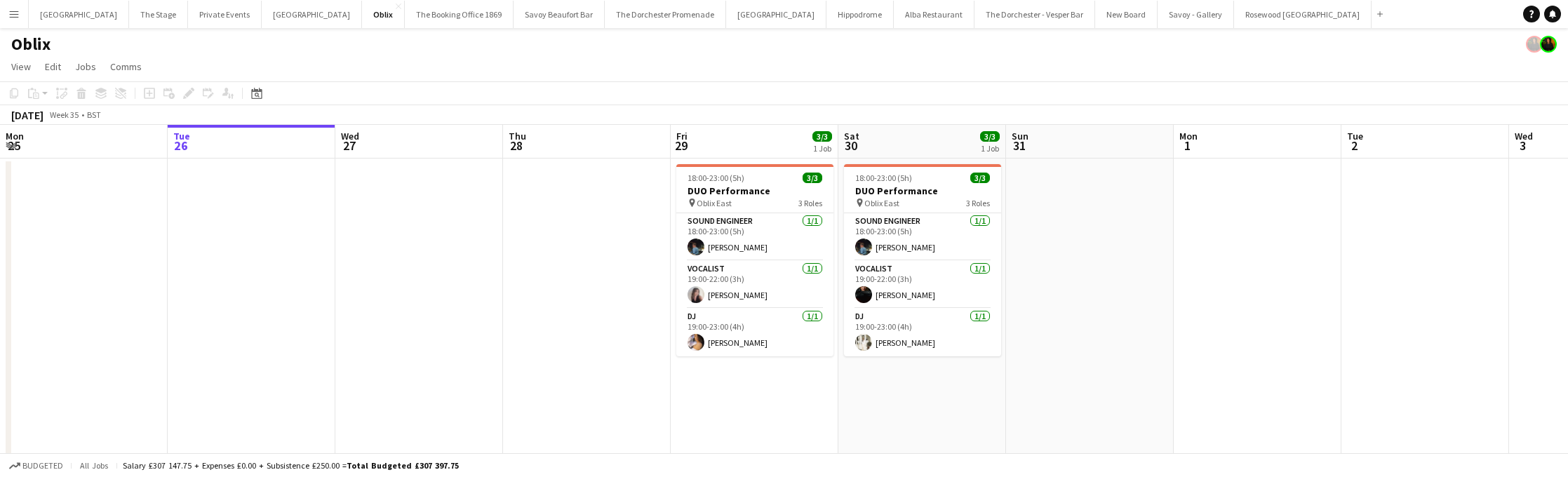
click at [723, 390] on app-date-cell "18:00-23:00 (5h) 3/3 DUO Performance pin Oblix East 3 Roles Sound Engineer [DAT…" at bounding box center [755, 339] width 168 height 363
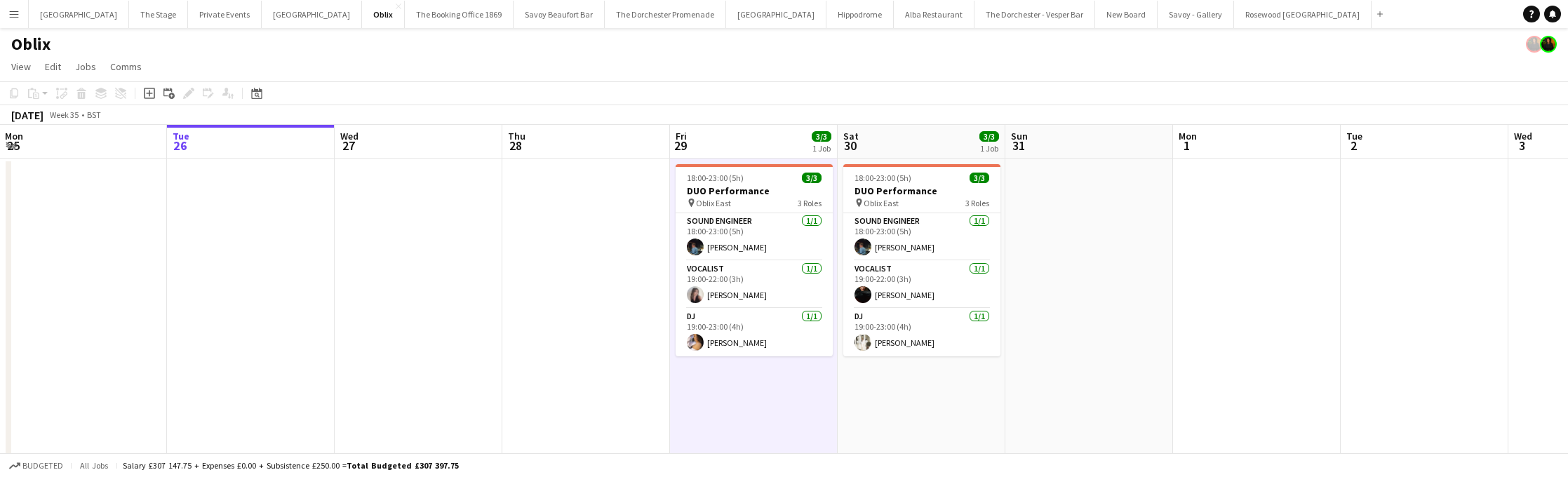
click at [684, 370] on app-date-cell "18:00-23:00 (5h) 3/3 DUO Performance pin Oblix East 3 Roles Sound Engineer [DAT…" at bounding box center [754, 339] width 168 height 363
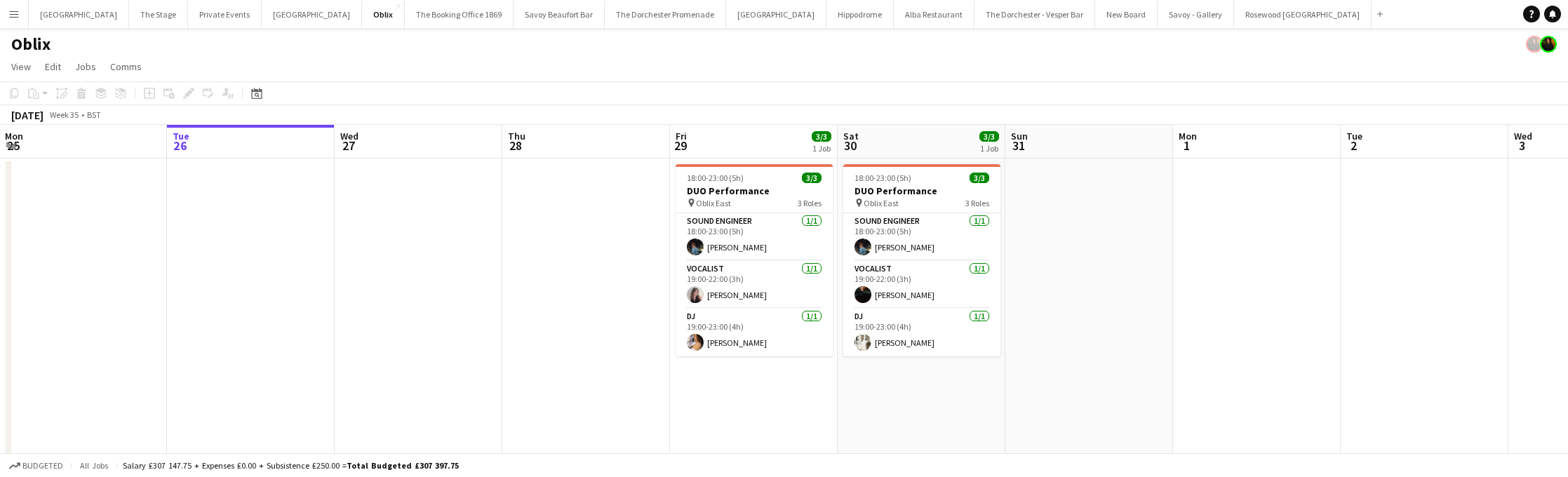
click at [602, 388] on app-date-cell at bounding box center [586, 339] width 168 height 363
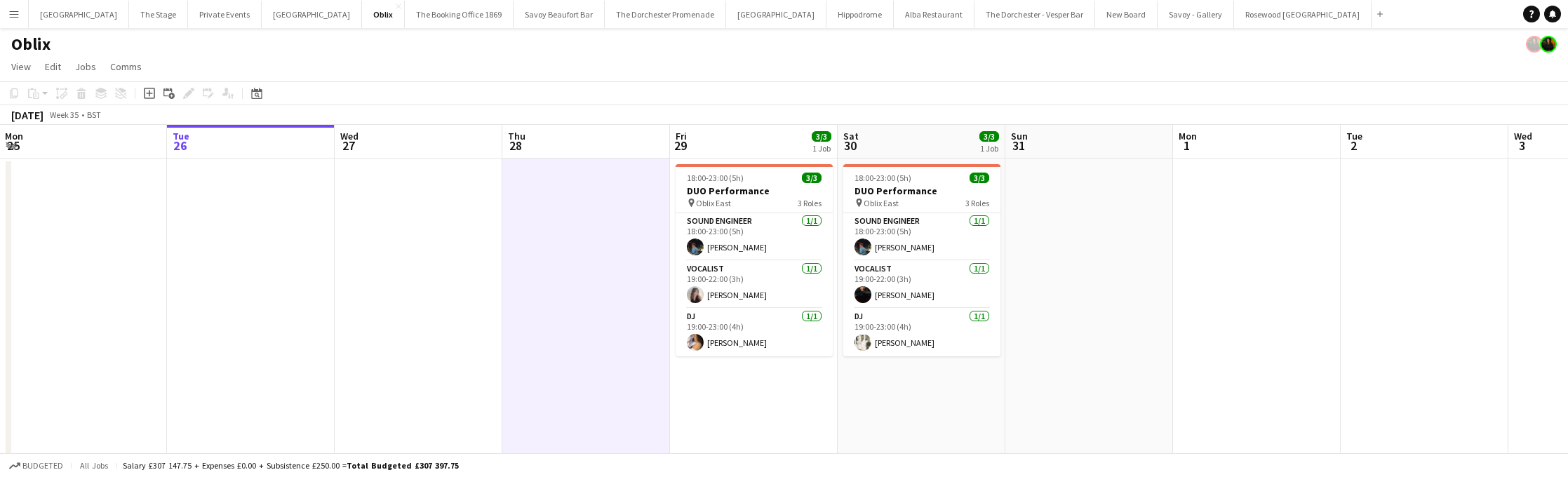
click at [697, 401] on app-date-cell "18:00-23:00 (5h) 3/3 DUO Performance pin Oblix East 3 Roles Sound Engineer [DAT…" at bounding box center [754, 339] width 168 height 363
